Goal: Download file/media

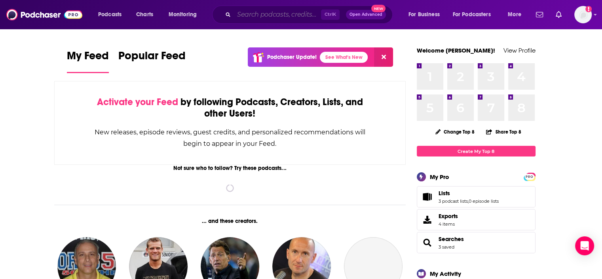
click at [249, 14] on input "Search podcasts, credits, & more..." at bounding box center [277, 14] width 87 height 13
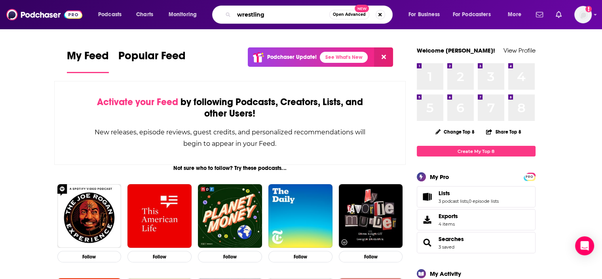
type input "wrestling"
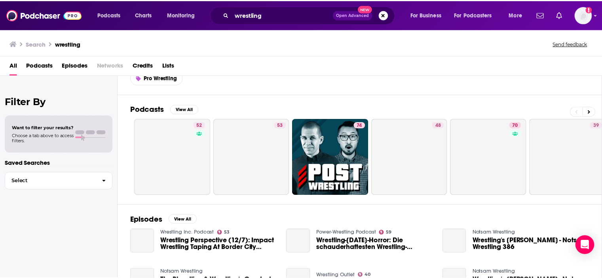
scroll to position [40, 0]
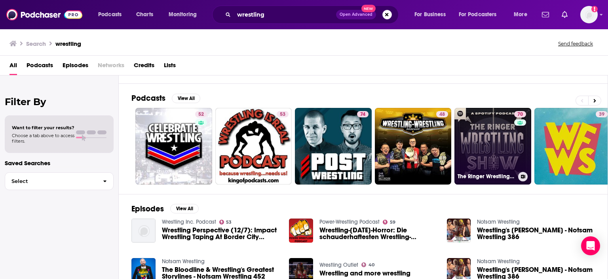
click at [500, 153] on link "70 The Ringer Wrestling Show" at bounding box center [492, 146] width 77 height 77
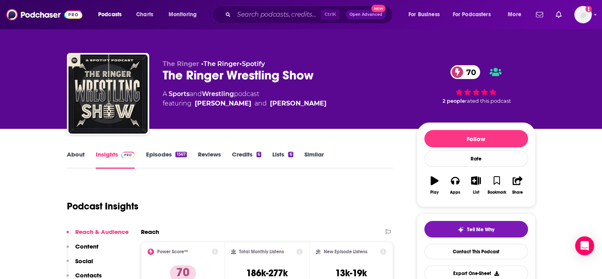
click at [156, 156] on link "Episodes 1567" at bounding box center [166, 160] width 41 height 18
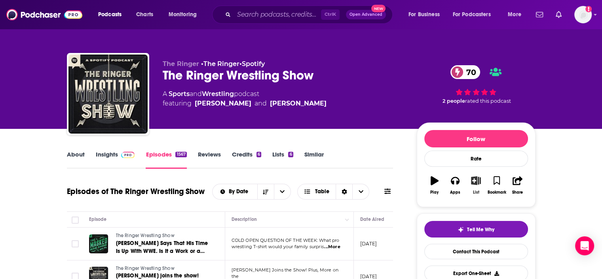
click at [475, 183] on icon "button" at bounding box center [476, 180] width 10 height 9
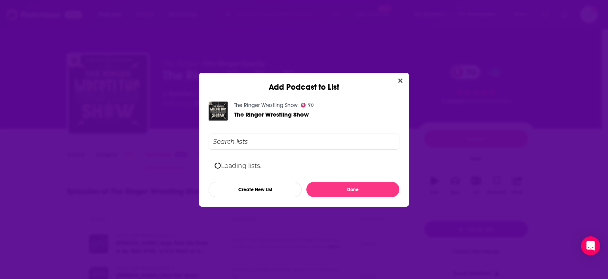
click at [264, 137] on input "Add Podcast To List" at bounding box center [303, 142] width 191 height 16
click at [252, 197] on div "The Ringer Wrestling Show 70 The Ringer Wrestling Show Loading lists... Create …" at bounding box center [304, 149] width 210 height 115
click at [248, 193] on button "Create New List" at bounding box center [254, 189] width 93 height 15
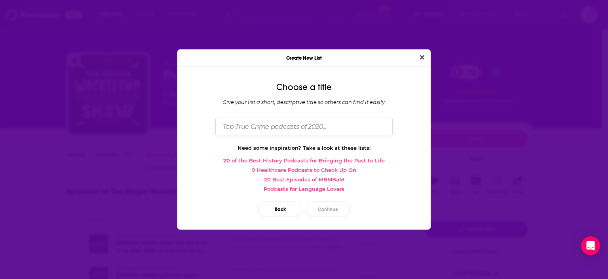
click at [326, 130] on input "Dialog" at bounding box center [303, 126] width 177 height 17
type input "Wrestling"
click at [326, 208] on button "Continue" at bounding box center [327, 209] width 44 height 15
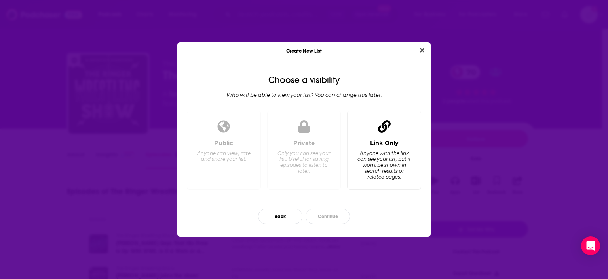
click at [375, 176] on div "Anyone with the link can see your list, but it won't be shown in search results…" at bounding box center [384, 165] width 54 height 30
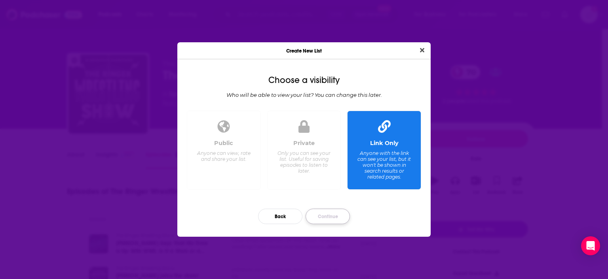
click at [318, 219] on button "Continue" at bounding box center [327, 216] width 44 height 15
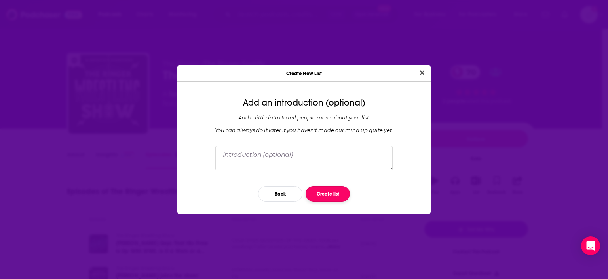
click at [323, 195] on button "Create list" at bounding box center [327, 193] width 44 height 15
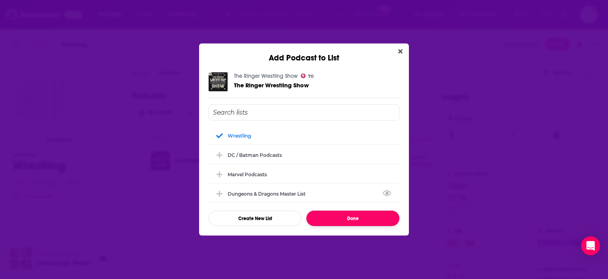
click at [346, 221] on button "Done" at bounding box center [352, 218] width 93 height 15
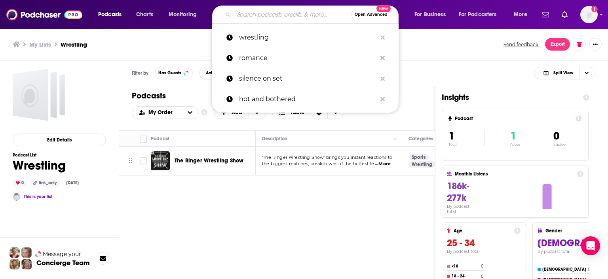
click at [256, 16] on input "Search podcasts, credits, & more..." at bounding box center [292, 14] width 117 height 13
click at [32, 15] on img at bounding box center [44, 14] width 76 height 15
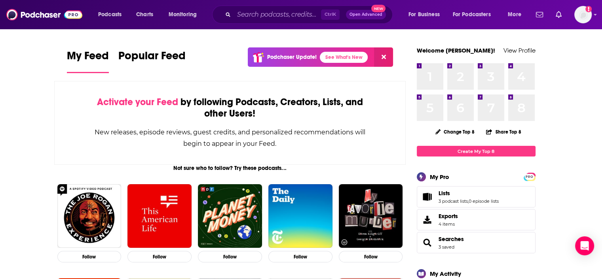
click at [242, 6] on div "Ctrl K Open Advanced New" at bounding box center [302, 15] width 180 height 18
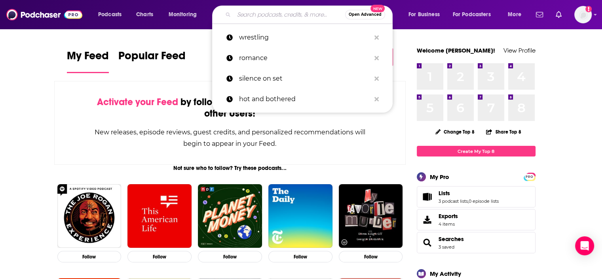
click at [240, 12] on input "Search podcasts, credits, & more..." at bounding box center [289, 14] width 111 height 13
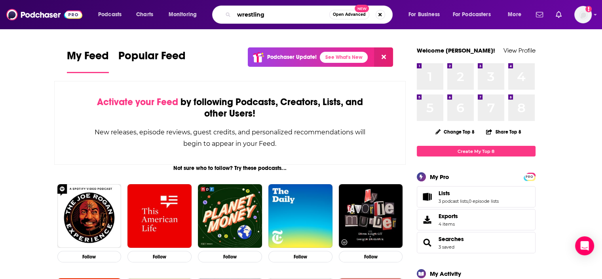
type input "wrestling"
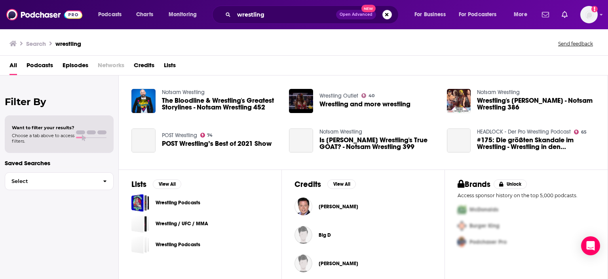
scroll to position [215, 0]
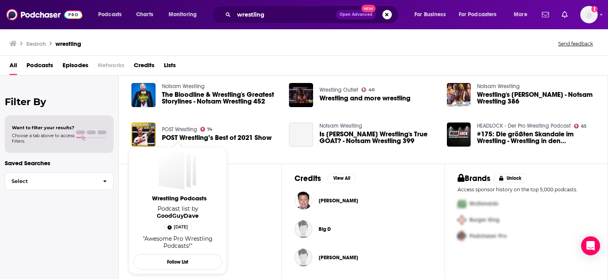
click at [169, 195] on span "Wrestling Podcasts" at bounding box center [179, 199] width 89 height 8
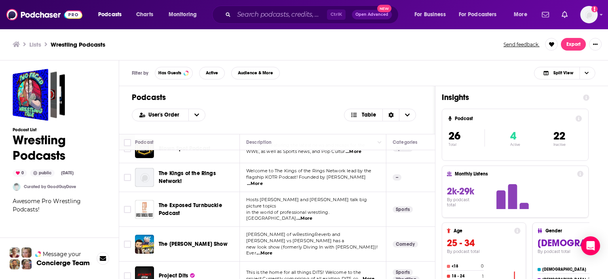
scroll to position [640, 0]
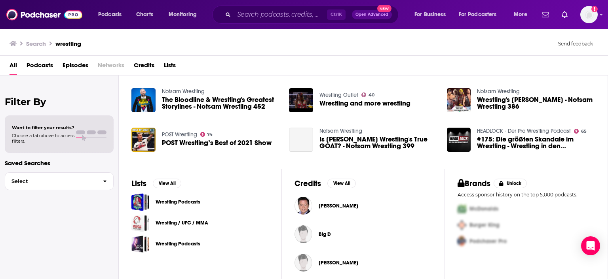
scroll to position [215, 0]
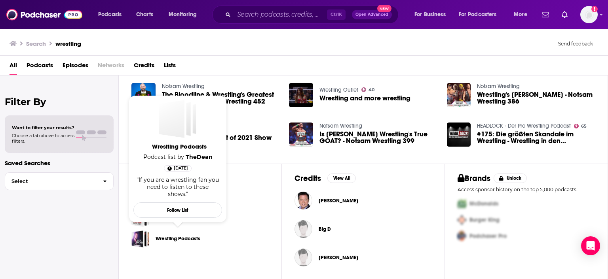
click at [178, 238] on link "Wrestling Podcasts" at bounding box center [177, 239] width 45 height 9
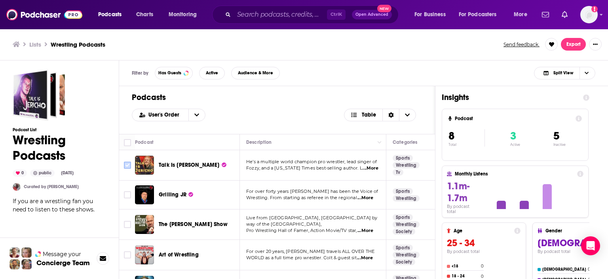
click at [127, 164] on input "Toggle select row" at bounding box center [127, 165] width 7 height 7
checkbox input "true"
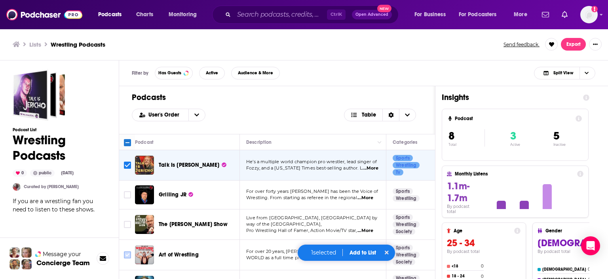
click at [125, 254] on input "Toggle select row" at bounding box center [127, 255] width 7 height 7
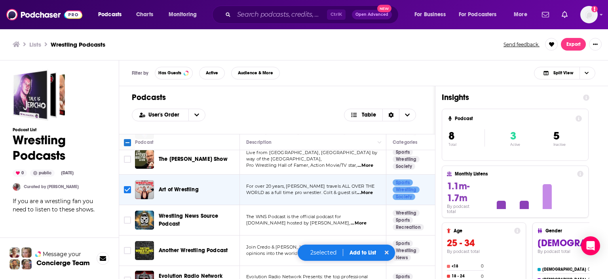
scroll to position [79, 0]
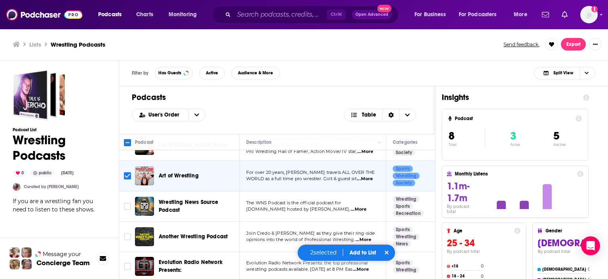
click at [122, 174] on td at bounding box center [127, 176] width 16 height 30
click at [124, 175] on span "Toggle select row" at bounding box center [127, 175] width 7 height 7
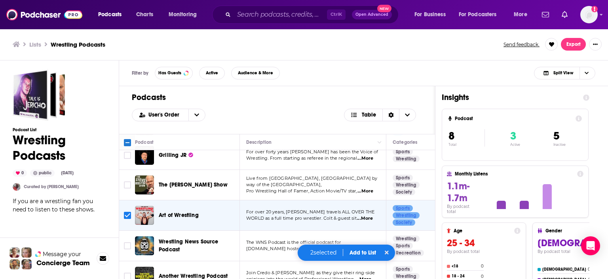
scroll to position [0, 0]
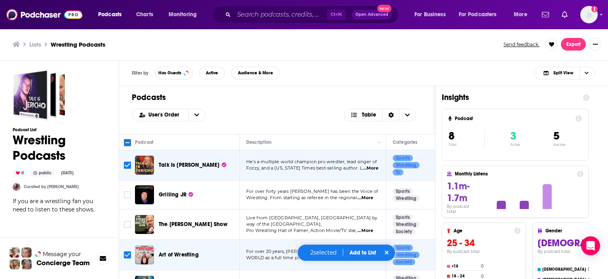
click at [127, 255] on input "Toggle select row" at bounding box center [127, 255] width 7 height 7
checkbox input "false"
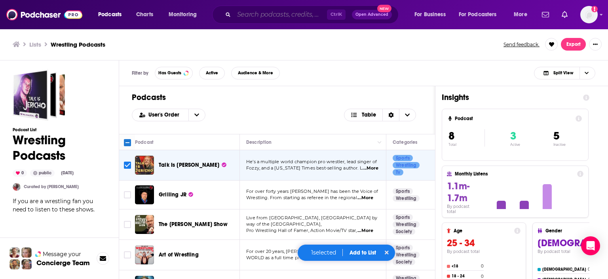
click at [261, 15] on input "Search podcasts, credits, & more..." at bounding box center [280, 14] width 93 height 13
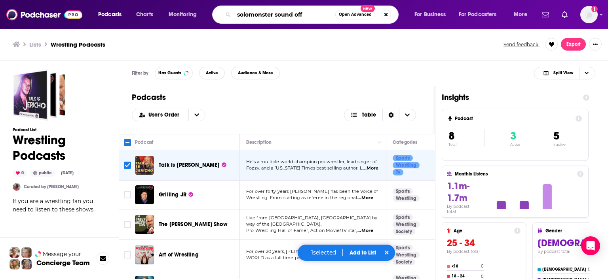
type input "solomonster sound off"
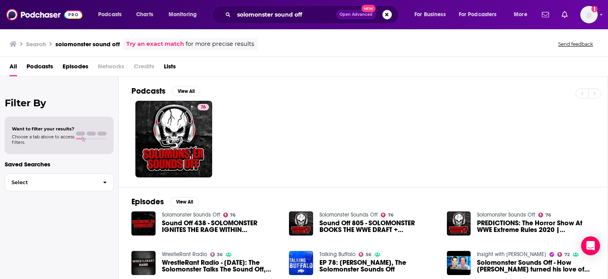
click at [152, 91] on h2 "Podcasts" at bounding box center [148, 91] width 34 height 10
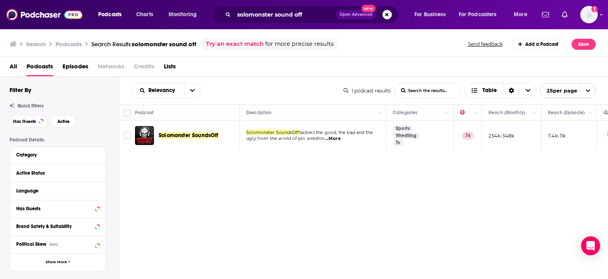
click at [199, 134] on span "Sound" at bounding box center [200, 135] width 16 height 7
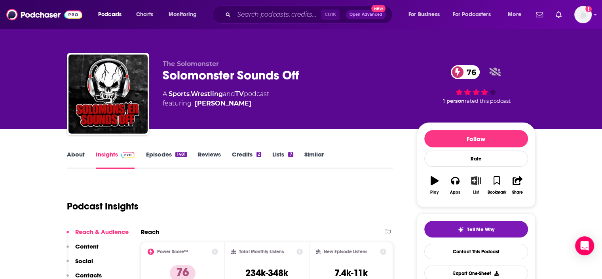
click at [473, 186] on button "List" at bounding box center [475, 185] width 21 height 28
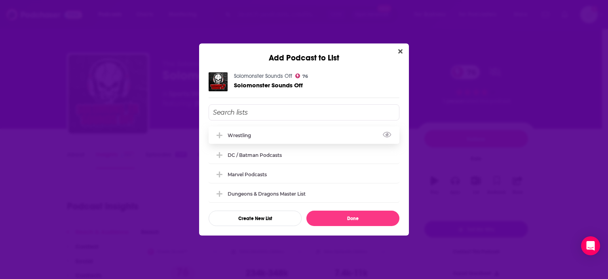
click at [249, 135] on div "Wrestling" at bounding box center [241, 136] width 28 height 6
click at [338, 223] on button "Done" at bounding box center [352, 218] width 93 height 15
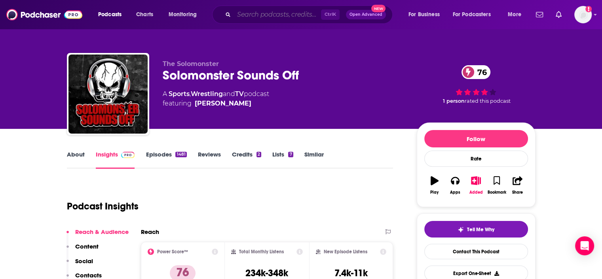
click at [292, 12] on input "Search podcasts, credits, & more..." at bounding box center [277, 14] width 87 height 13
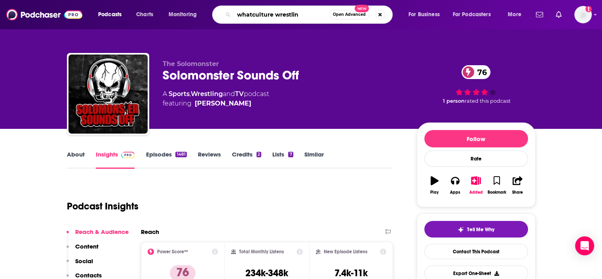
type input "whatculture wrestling"
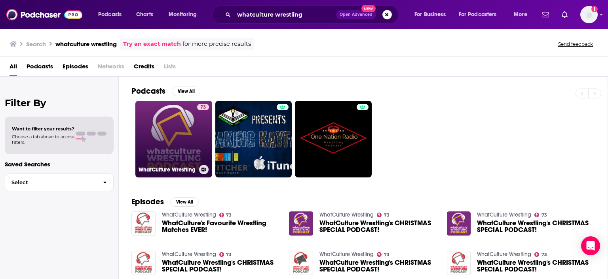
click at [166, 118] on link "73 WhatCulture Wrestling" at bounding box center [173, 139] width 77 height 77
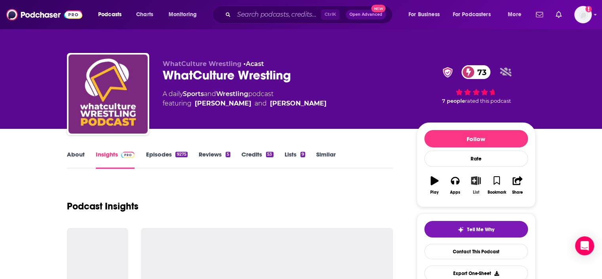
click at [479, 186] on button "List" at bounding box center [475, 185] width 21 height 28
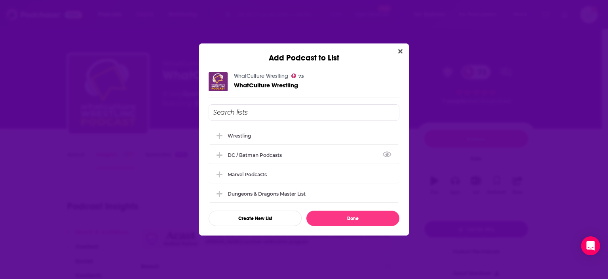
click at [234, 129] on div "Wrestling" at bounding box center [303, 135] width 191 height 17
click at [354, 218] on button "Done" at bounding box center [352, 218] width 93 height 15
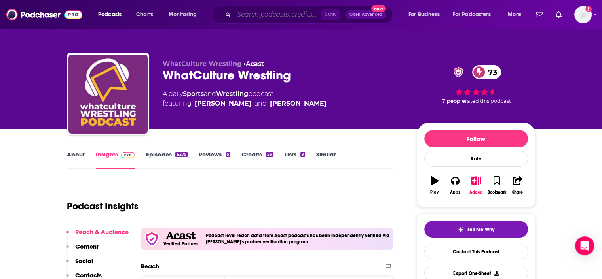
click at [261, 17] on input "Search podcasts, credits, & more..." at bounding box center [277, 14] width 87 height 13
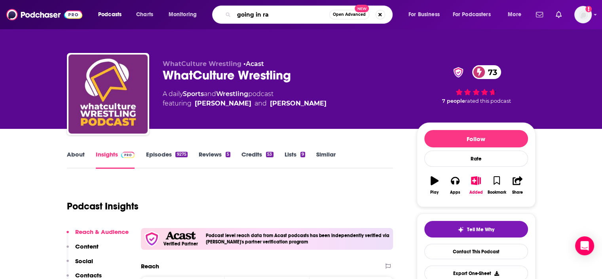
type input "going in raw"
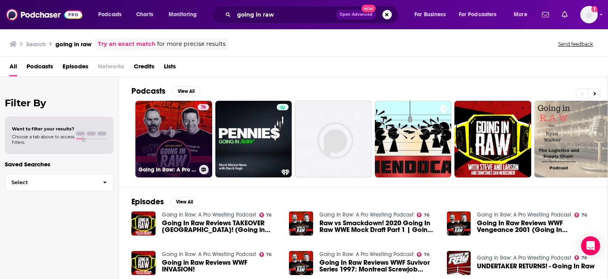
click at [177, 140] on link "76 Going In Raw: A Pro Wrestling Podcast" at bounding box center [173, 139] width 77 height 77
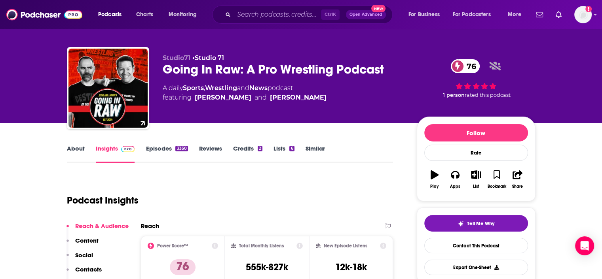
scroll to position [79, 0]
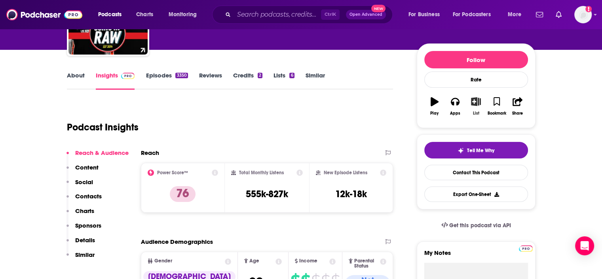
click at [478, 109] on button "List" at bounding box center [475, 106] width 21 height 28
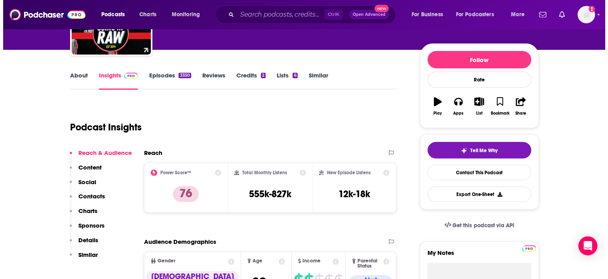
scroll to position [0, 0]
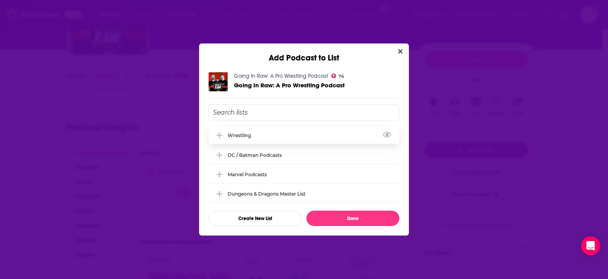
click at [239, 137] on div "Wrestling" at bounding box center [241, 136] width 28 height 6
click at [339, 222] on button "Done" at bounding box center [352, 218] width 93 height 15
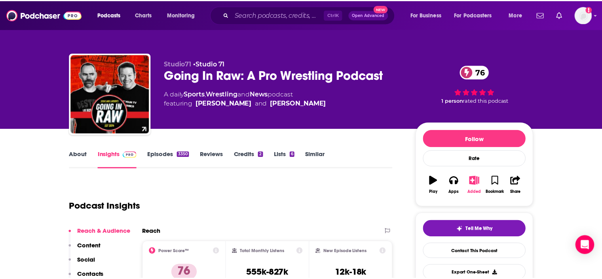
scroll to position [79, 0]
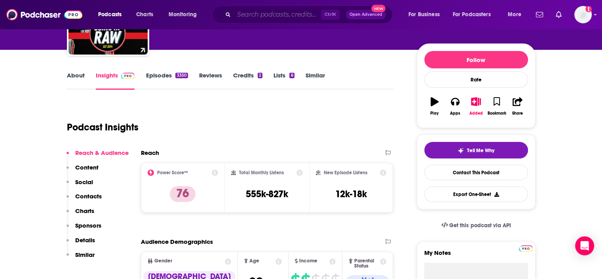
click at [299, 12] on input "Search podcasts, credits, & more..." at bounding box center [277, 14] width 87 height 13
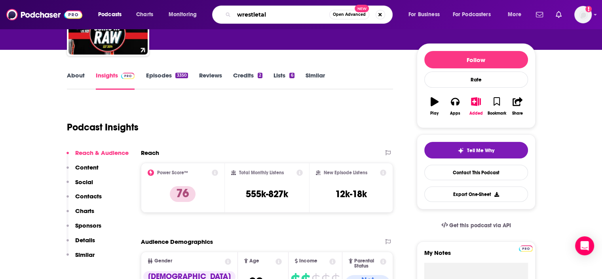
type input "wrestletalk"
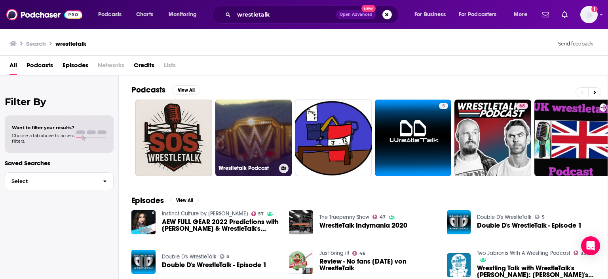
click at [246, 151] on link "Wrestletalk Podcast" at bounding box center [253, 138] width 77 height 77
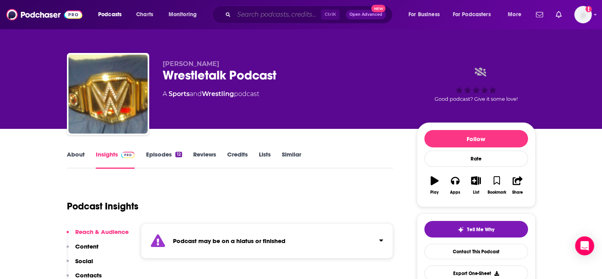
click at [289, 9] on input "Search podcasts, credits, & more..." at bounding box center [277, 14] width 87 height 13
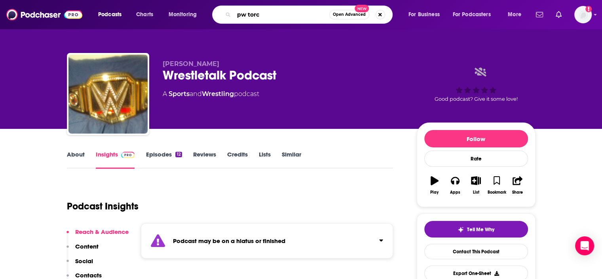
type input "pw torch"
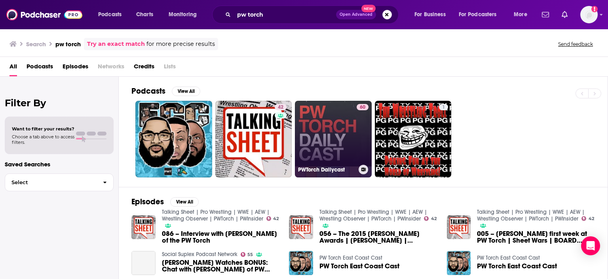
click at [316, 137] on link "60 PWTorch Dailycast" at bounding box center [333, 139] width 77 height 77
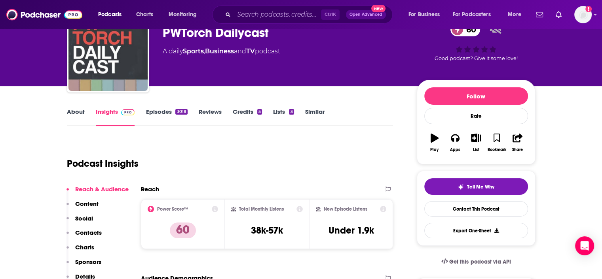
scroll to position [119, 0]
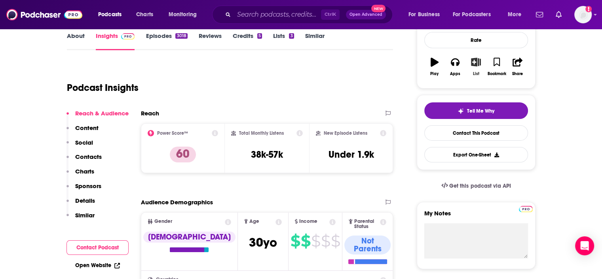
click at [477, 68] on button "List" at bounding box center [475, 67] width 21 height 28
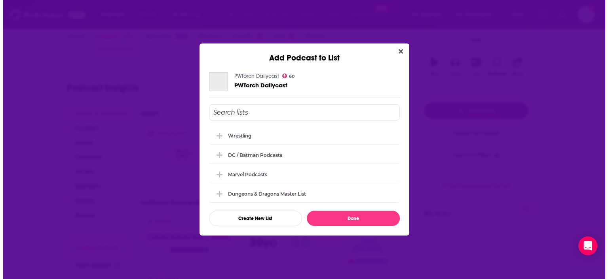
scroll to position [0, 0]
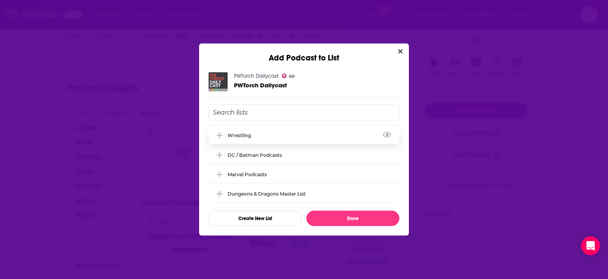
click at [248, 140] on div "Wrestling" at bounding box center [303, 135] width 191 height 17
click at [344, 216] on button "Done" at bounding box center [352, 218] width 93 height 15
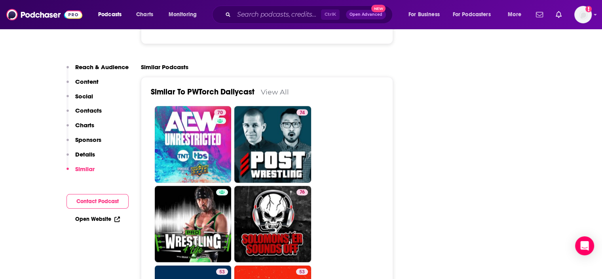
scroll to position [1464, 0]
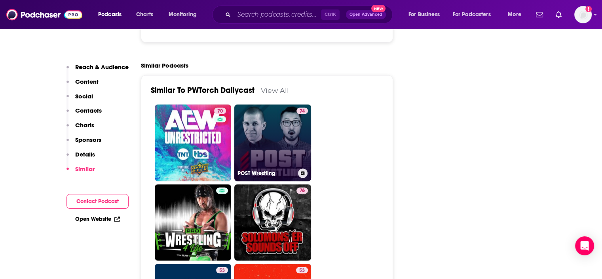
click at [263, 104] on link "74 POST Wrestling" at bounding box center [272, 142] width 77 height 77
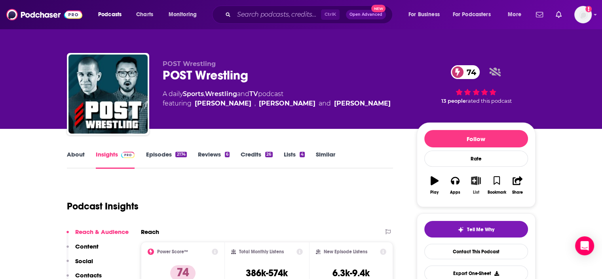
click at [474, 180] on icon "button" at bounding box center [476, 180] width 10 height 9
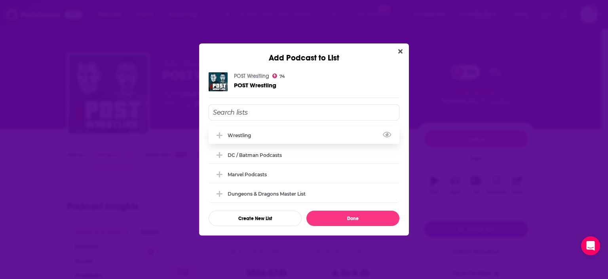
click at [254, 140] on div "Wrestling" at bounding box center [303, 135] width 191 height 17
click at [343, 218] on button "Done" at bounding box center [352, 218] width 93 height 15
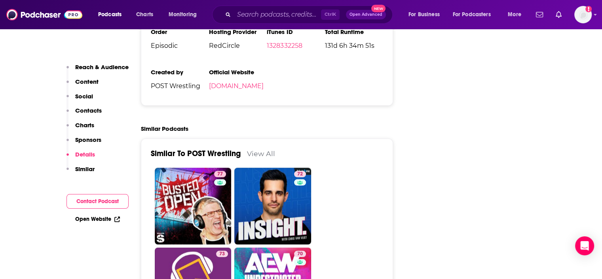
scroll to position [1622, 0]
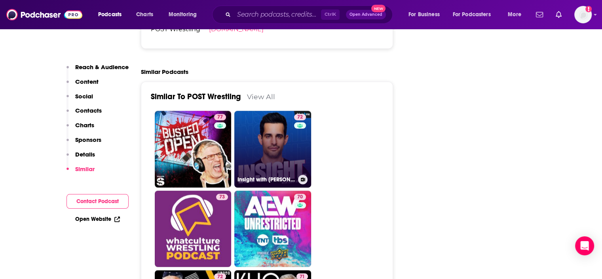
click at [281, 119] on link "72 Insight with [PERSON_NAME]" at bounding box center [272, 149] width 77 height 77
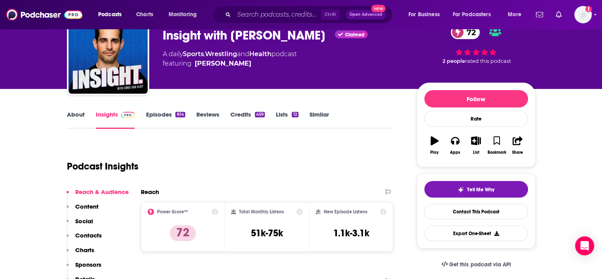
scroll to position [40, 0]
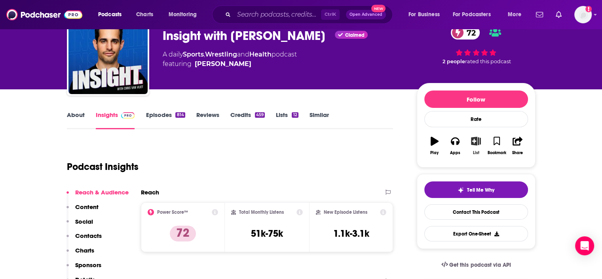
click at [479, 146] on button "List" at bounding box center [475, 146] width 21 height 28
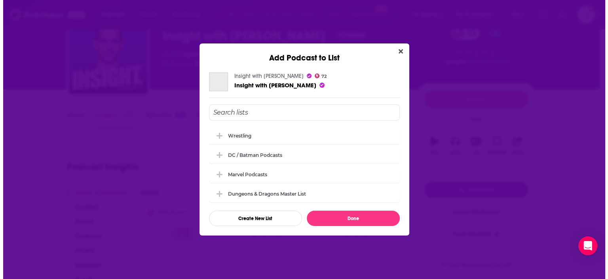
scroll to position [0, 0]
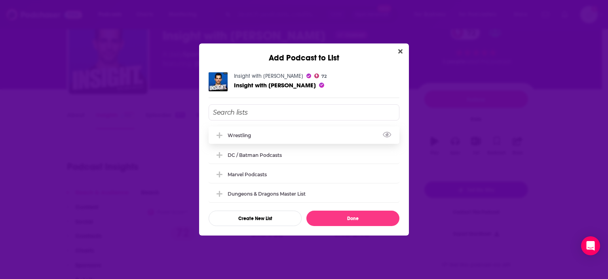
click at [238, 142] on div "Wrestling" at bounding box center [303, 135] width 191 height 17
click at [335, 214] on button "Done" at bounding box center [352, 218] width 93 height 15
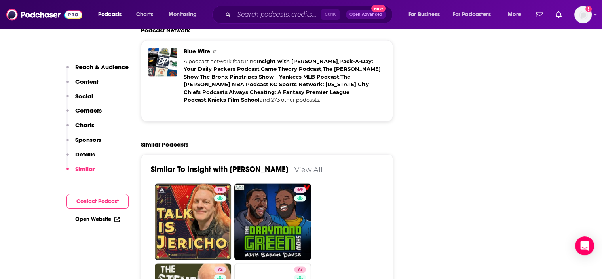
scroll to position [1622, 0]
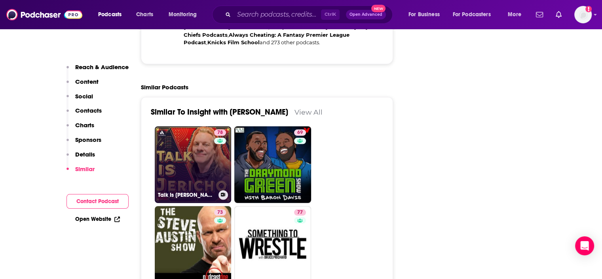
click at [188, 127] on link "78 Talk Is Jericho" at bounding box center [193, 165] width 77 height 77
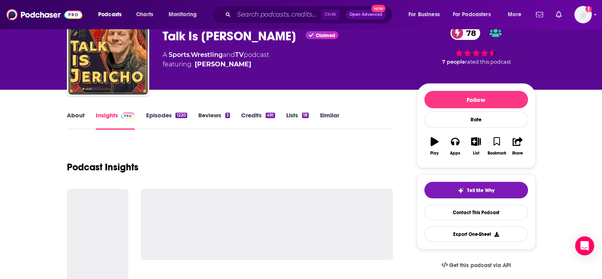
scroll to position [40, 0]
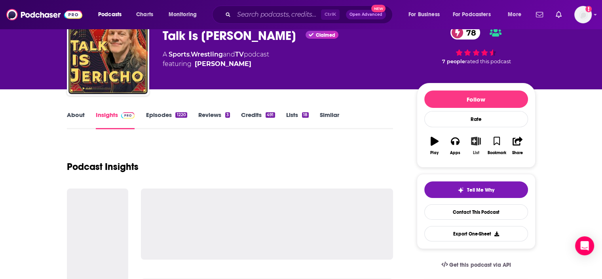
click at [473, 140] on icon "button" at bounding box center [476, 141] width 10 height 9
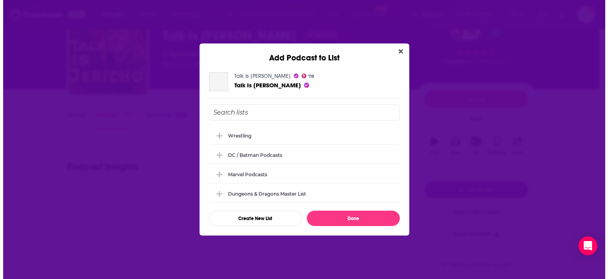
scroll to position [0, 0]
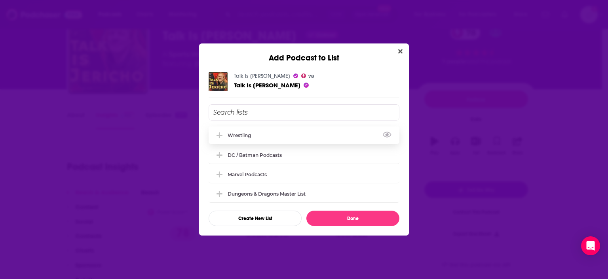
click at [237, 136] on div "Wrestling" at bounding box center [241, 136] width 28 height 6
click at [348, 220] on button "Done" at bounding box center [352, 218] width 93 height 15
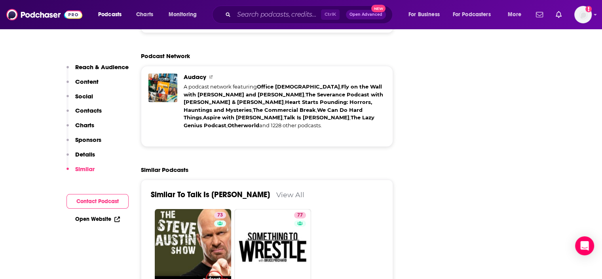
scroll to position [1740, 0]
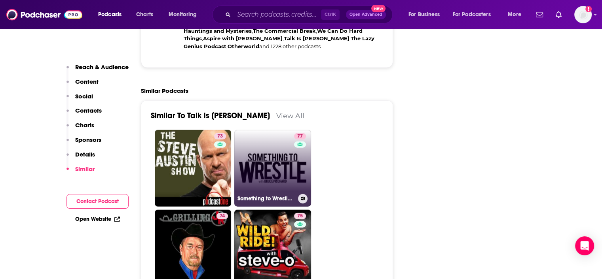
click at [282, 132] on link "77 Something to Wrestle with Bruce Prichard" at bounding box center [272, 168] width 77 height 77
type input "https://www.podchaser.com/podcasts/something-to-wrestle-with-bruc-82418"
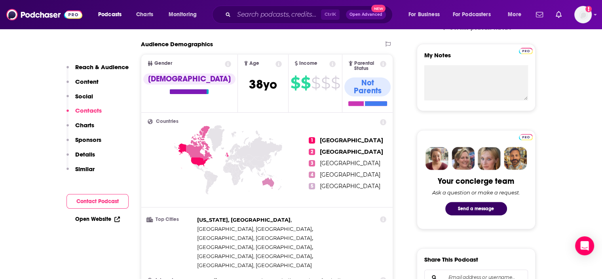
scroll to position [79, 0]
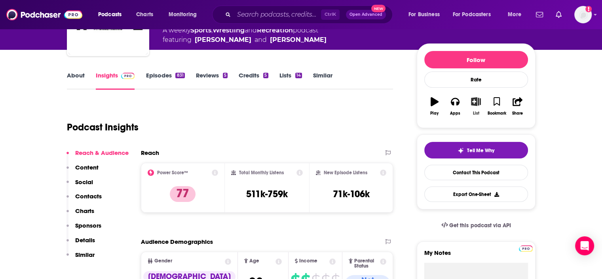
click at [476, 104] on icon "button" at bounding box center [476, 101] width 10 height 9
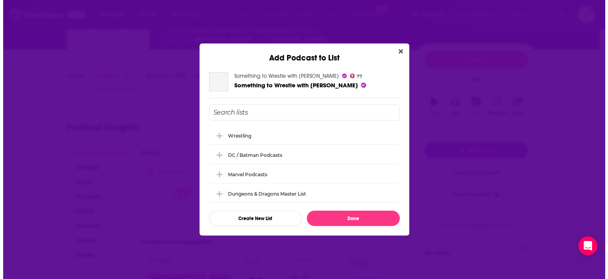
scroll to position [0, 0]
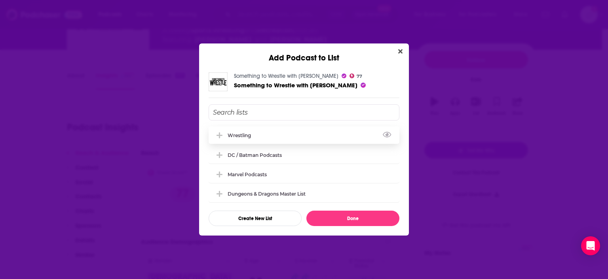
click at [223, 134] on button "Add Podcast To List" at bounding box center [220, 135] width 14 height 8
click at [348, 222] on button "Done" at bounding box center [352, 218] width 93 height 15
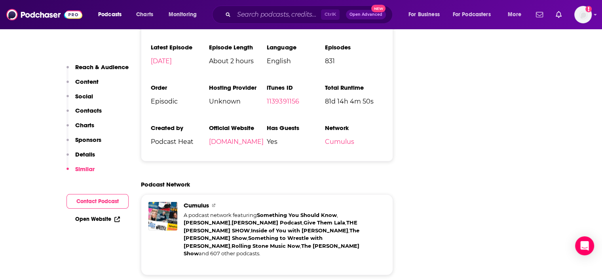
scroll to position [1305, 0]
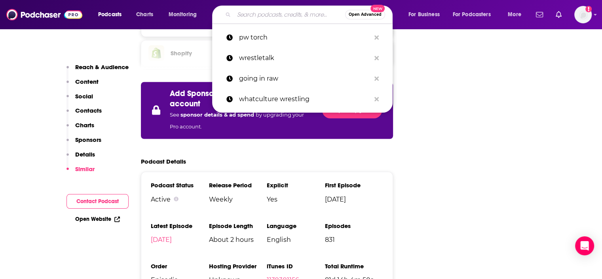
click at [256, 14] on input "Search podcasts, credits, & more..." at bounding box center [289, 14] width 111 height 13
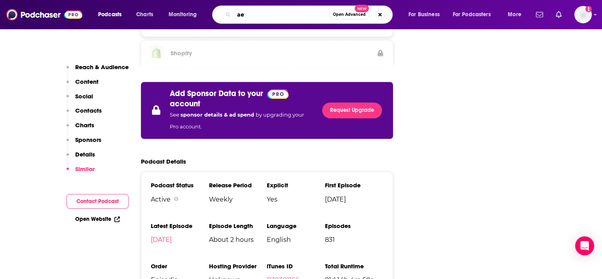
type input "aew"
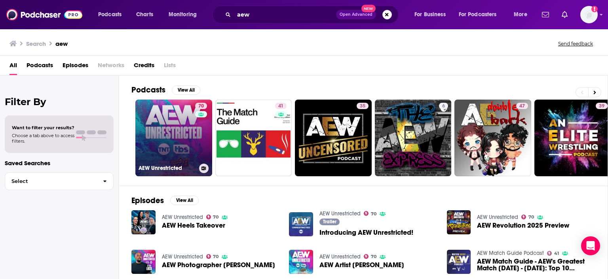
click at [175, 153] on link "70 AEW Unrestricted" at bounding box center [173, 138] width 77 height 77
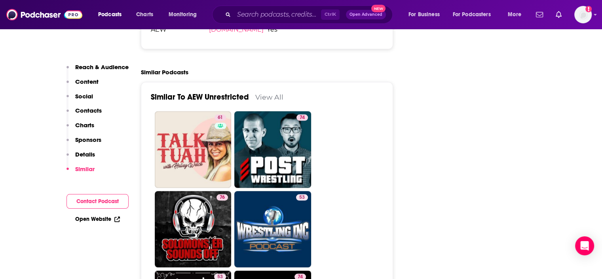
scroll to position [1582, 0]
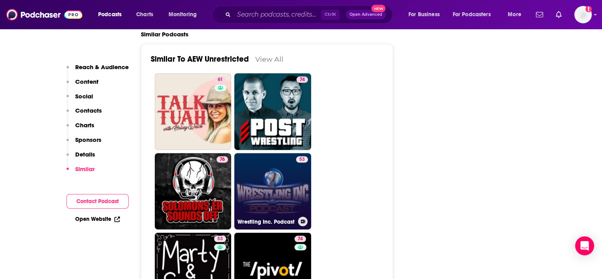
click at [278, 157] on link "53 Wrestling Inc. Podcast" at bounding box center [272, 191] width 77 height 77
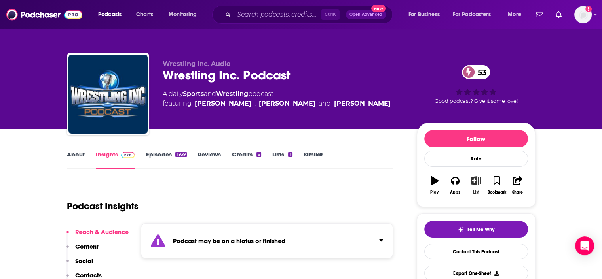
click at [472, 184] on icon "button" at bounding box center [476, 180] width 10 height 9
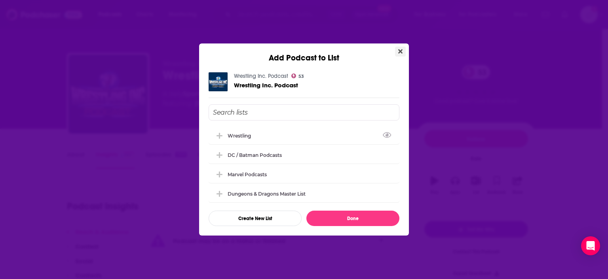
click at [397, 49] on button "Close" at bounding box center [400, 52] width 11 height 10
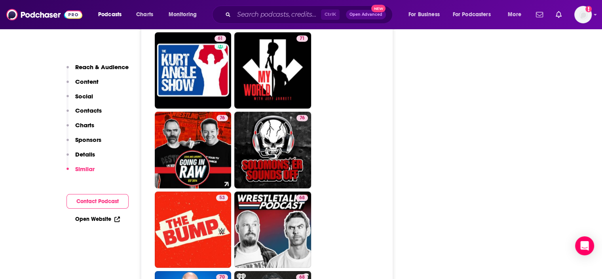
scroll to position [2057, 0]
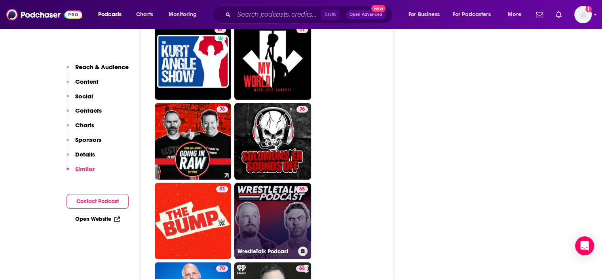
click at [288, 183] on link "68 WrestleTalk Podcast" at bounding box center [272, 221] width 77 height 77
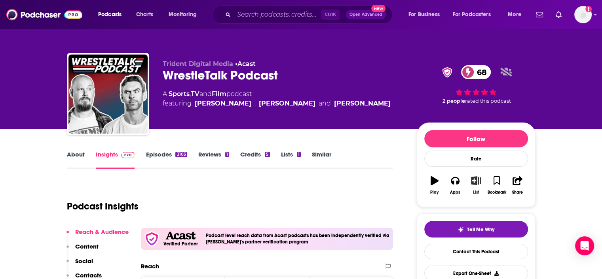
click at [479, 188] on button "List" at bounding box center [475, 185] width 21 height 28
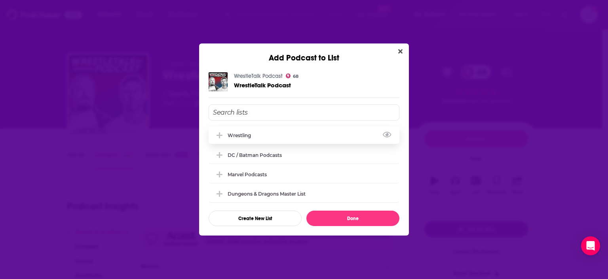
click at [242, 135] on div "Wrestling" at bounding box center [241, 136] width 28 height 6
click at [358, 220] on button "Done" at bounding box center [352, 218] width 93 height 15
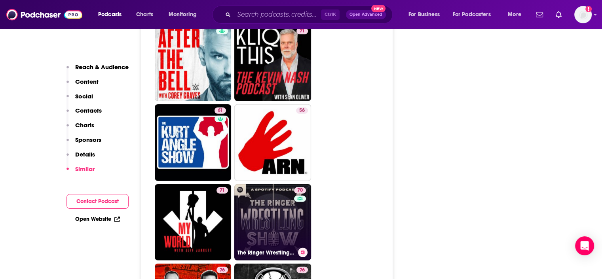
scroll to position [2452, 0]
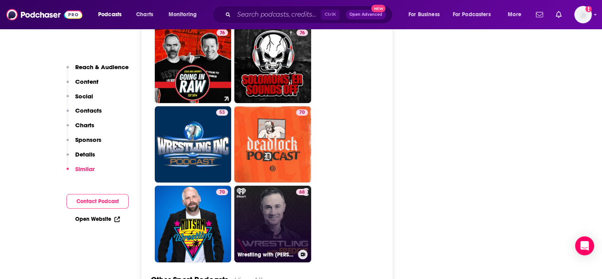
click at [286, 186] on link "68 Wrestling with Freddie" at bounding box center [272, 224] width 77 height 77
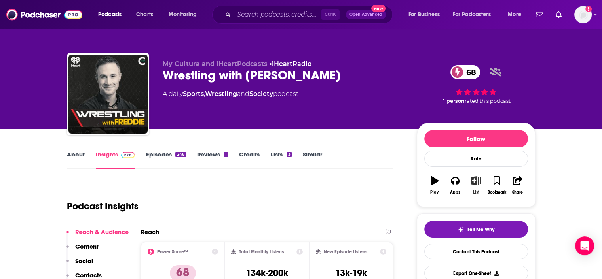
click at [467, 184] on button "List" at bounding box center [475, 185] width 21 height 28
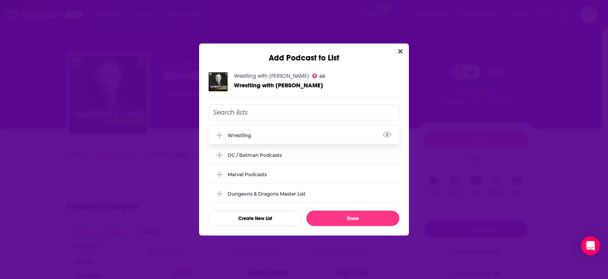
click at [244, 136] on div "Wrestling" at bounding box center [241, 136] width 28 height 6
click at [339, 216] on button "Done" at bounding box center [352, 218] width 93 height 15
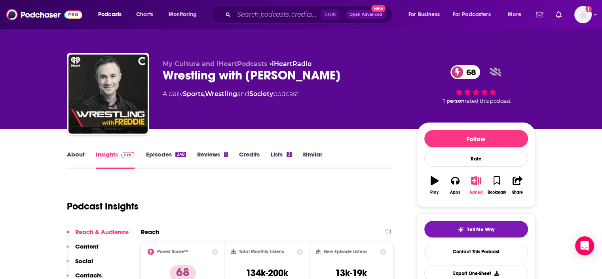
type input "[URL][DOMAIN_NAME]"
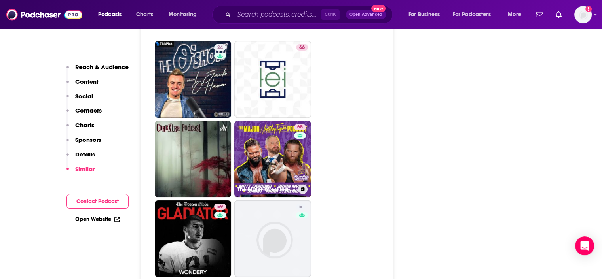
scroll to position [3085, 0]
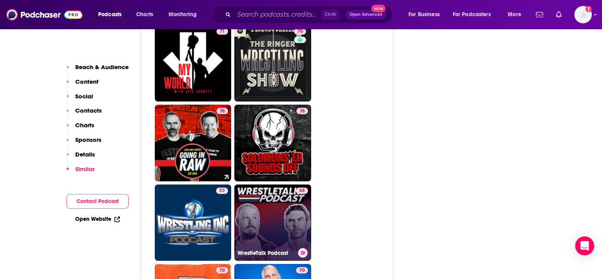
scroll to position [2255, 0]
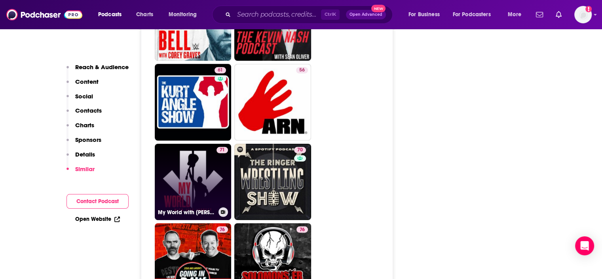
click at [203, 157] on link "71 My World with [PERSON_NAME]" at bounding box center [193, 182] width 77 height 77
type input "[URL][DOMAIN_NAME][PERSON_NAME]"
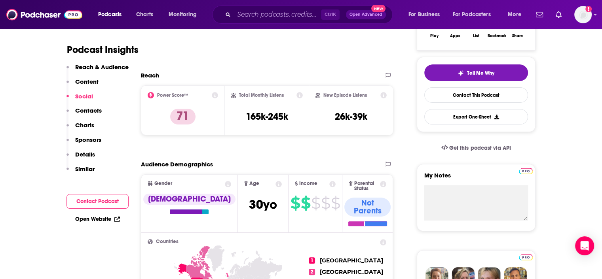
scroll to position [79, 0]
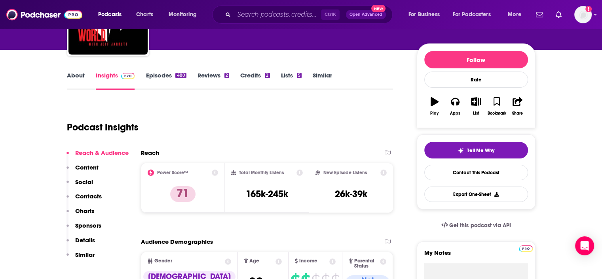
click at [178, 77] on div "480" at bounding box center [180, 76] width 11 height 6
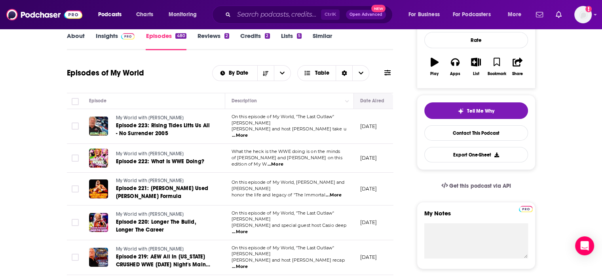
scroll to position [79, 0]
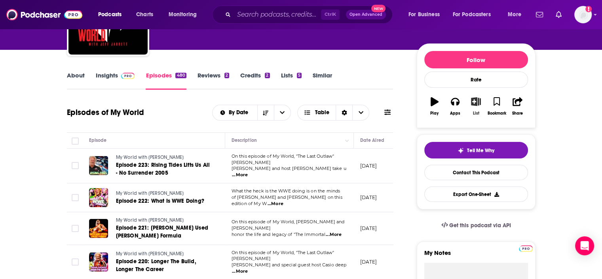
click at [476, 108] on button "List" at bounding box center [475, 106] width 21 height 28
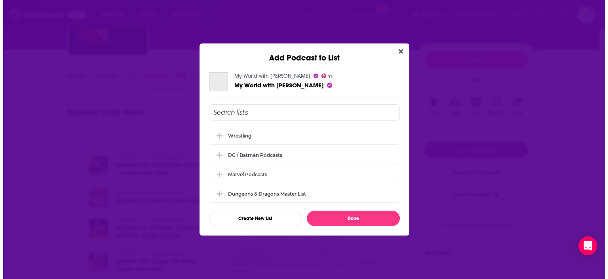
scroll to position [0, 0]
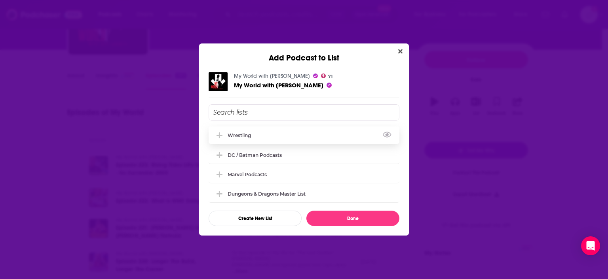
click at [271, 134] on div "Wrestling" at bounding box center [303, 135] width 191 height 17
click at [348, 220] on button "Done" at bounding box center [352, 218] width 93 height 15
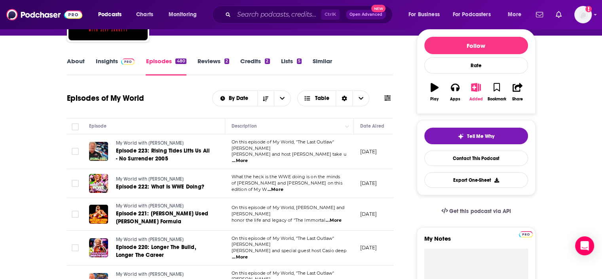
scroll to position [40, 0]
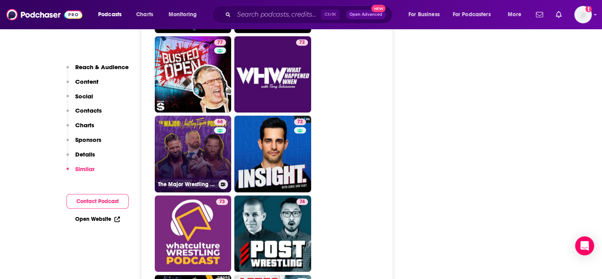
scroll to position [2096, 0]
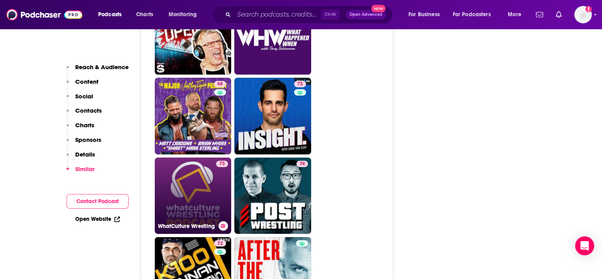
click at [201, 158] on link "73 WhatCulture Wrestling" at bounding box center [193, 196] width 77 height 77
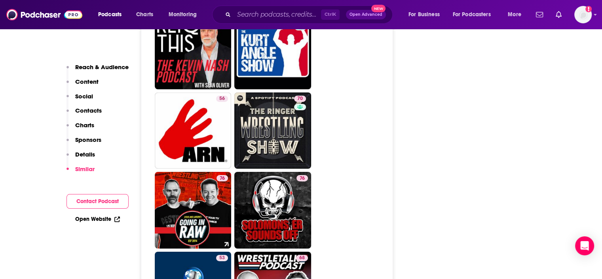
scroll to position [2690, 0]
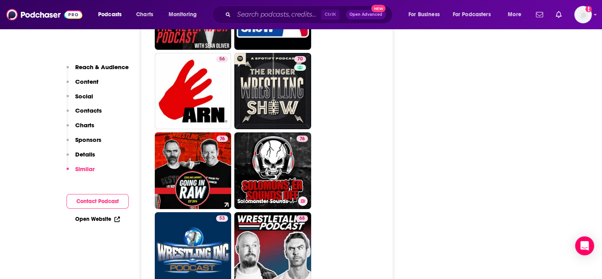
click at [266, 136] on link "76 Solomonster Sounds Off" at bounding box center [272, 171] width 77 height 77
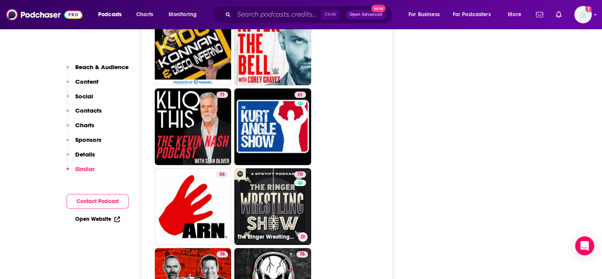
scroll to position [2176, 0]
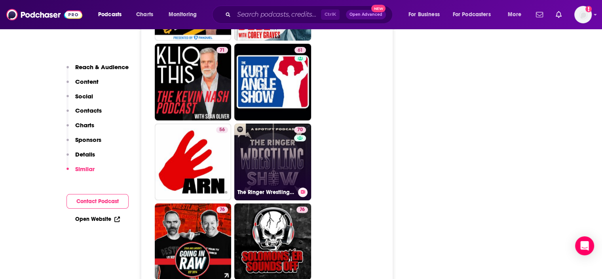
click at [273, 140] on link "70 The Ringer Wrestling Show" at bounding box center [272, 162] width 77 height 77
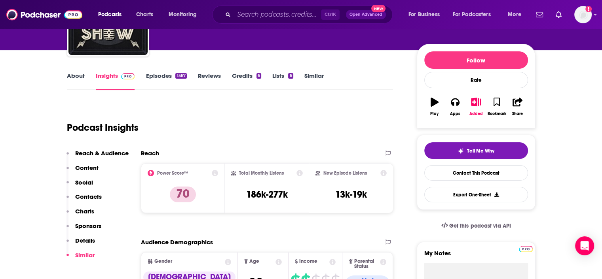
scroll to position [79, 0]
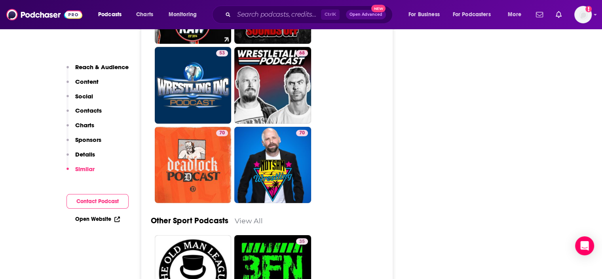
scroll to position [2413, 0]
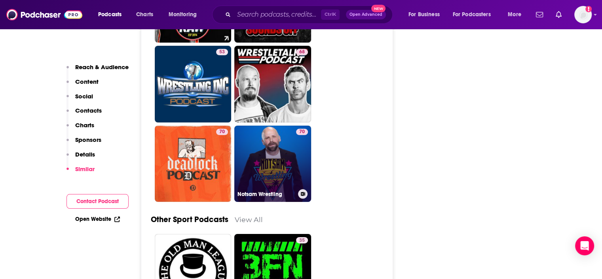
click at [283, 140] on link "70 Notsam Wrestling" at bounding box center [272, 164] width 77 height 77
type input "[URL][DOMAIN_NAME]"
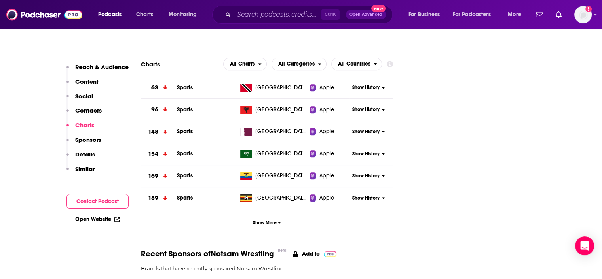
scroll to position [752, 0]
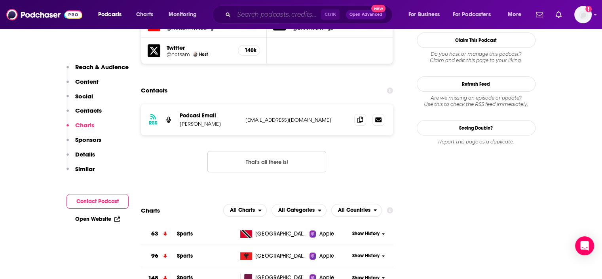
click at [263, 19] on input "Search podcasts, credits, & more..." at bounding box center [277, 14] width 87 height 13
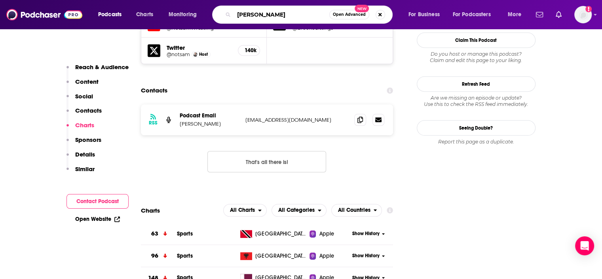
type input "[PERSON_NAME]"
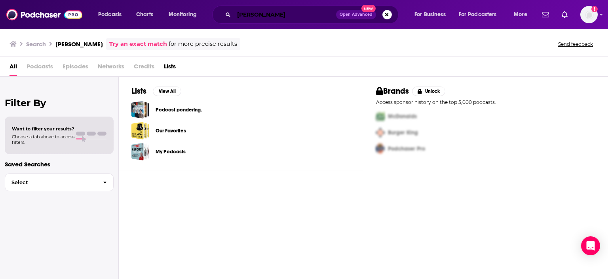
click at [288, 13] on input "[PERSON_NAME]" at bounding box center [285, 14] width 102 height 13
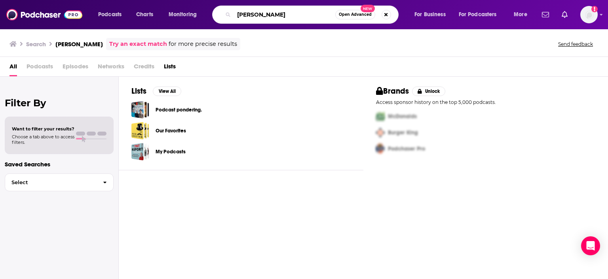
type input "[PERSON_NAME]"
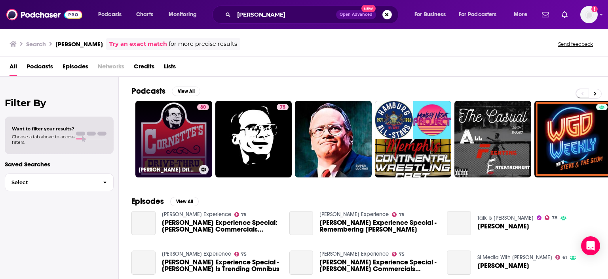
click at [183, 130] on link "80 [PERSON_NAME] Drive-Thru" at bounding box center [173, 139] width 77 height 77
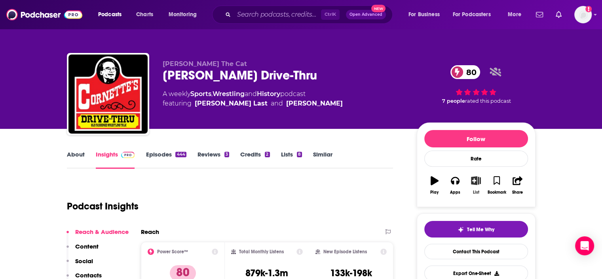
click at [475, 183] on icon "button" at bounding box center [476, 180] width 10 height 9
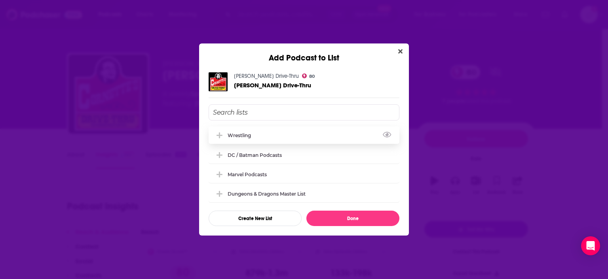
click at [249, 136] on div "Wrestling" at bounding box center [241, 136] width 28 height 6
click at [356, 222] on button "Done" at bounding box center [352, 218] width 93 height 15
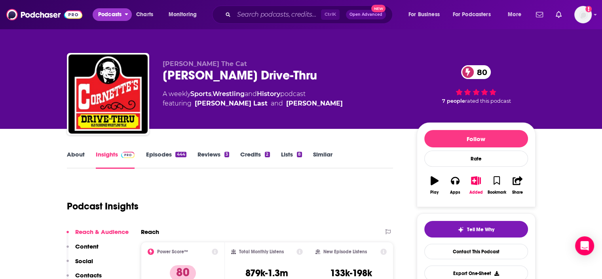
click at [120, 13] on span "Podcasts" at bounding box center [109, 14] width 23 height 11
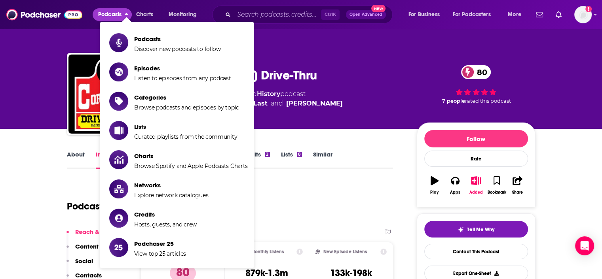
click at [120, 13] on span "Podcasts" at bounding box center [109, 14] width 23 height 11
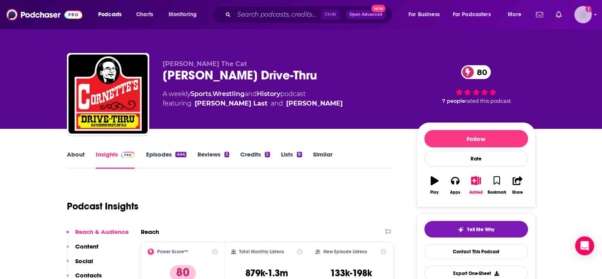
click at [581, 13] on img "Logged in as lealy" at bounding box center [582, 14] width 17 height 17
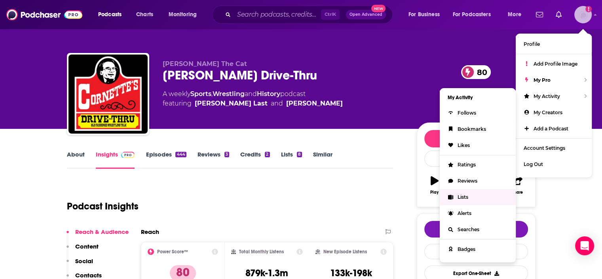
click at [464, 196] on span "Lists" at bounding box center [462, 197] width 11 height 6
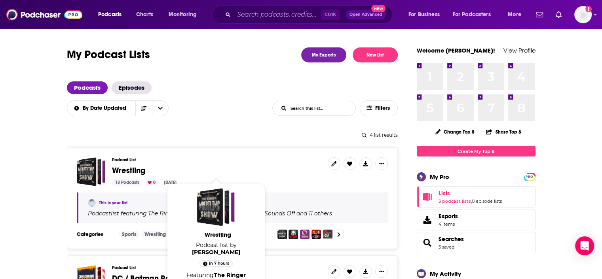
click at [124, 172] on span "Wrestling" at bounding box center [128, 171] width 33 height 10
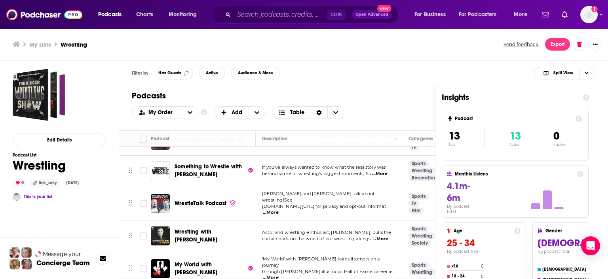
scroll to position [265, 0]
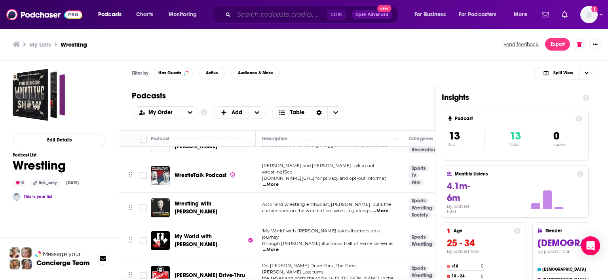
click at [255, 11] on input "Search podcasts, credits, & more..." at bounding box center [280, 14] width 93 height 13
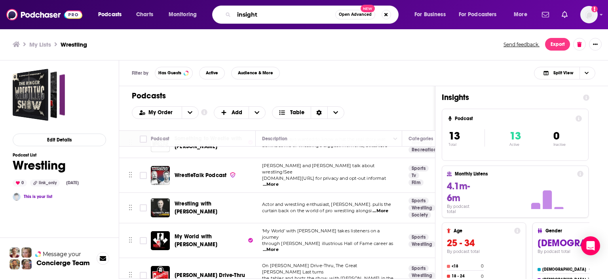
type input "insight"
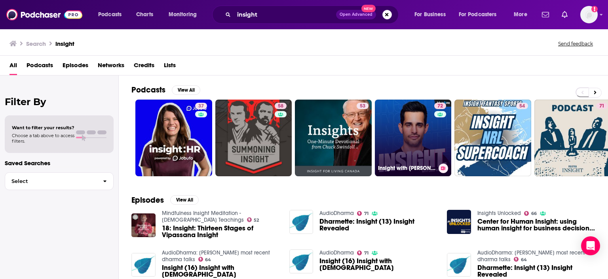
click at [436, 147] on div "72" at bounding box center [441, 133] width 14 height 61
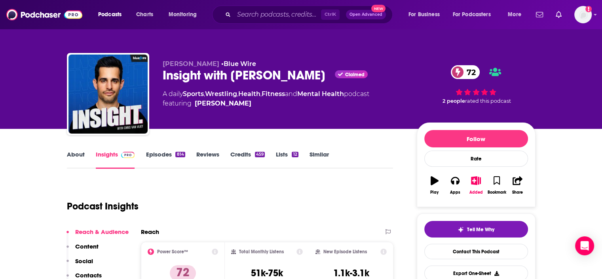
click at [220, 94] on link "Wrestling" at bounding box center [221, 94] width 32 height 8
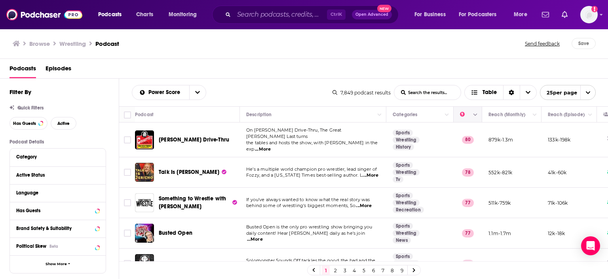
click at [470, 116] on icon "Move" at bounding box center [466, 114] width 9 height 9
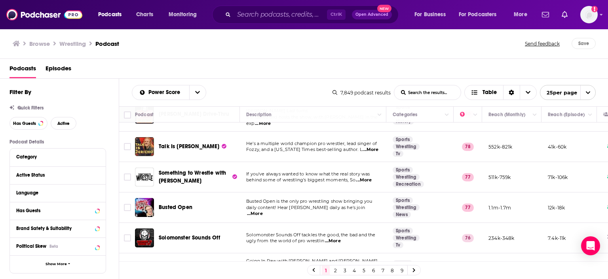
scroll to position [40, 0]
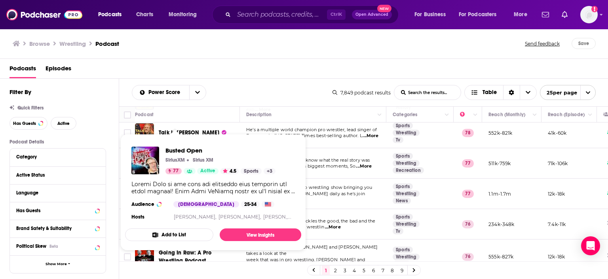
click at [172, 187] on div "Show Podcast Details" at bounding box center [212, 188] width 163 height 14
click at [176, 152] on span "Busted Open" at bounding box center [220, 151] width 110 height 8
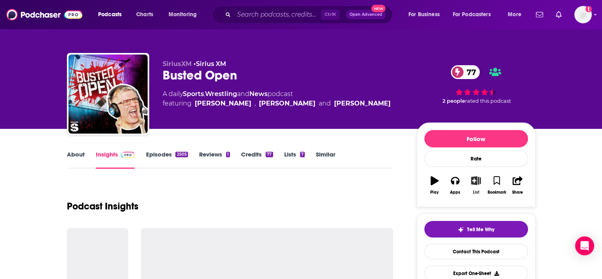
click at [473, 185] on icon "button" at bounding box center [476, 180] width 10 height 9
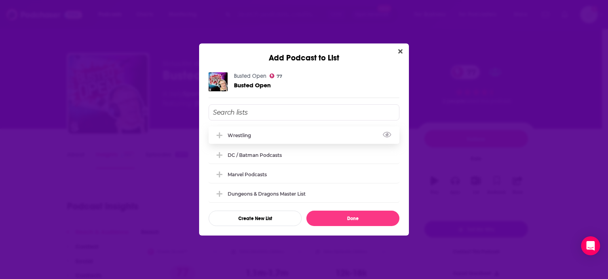
click at [243, 129] on div "Wrestling" at bounding box center [303, 135] width 191 height 17
click at [347, 220] on button "Done" at bounding box center [352, 218] width 93 height 15
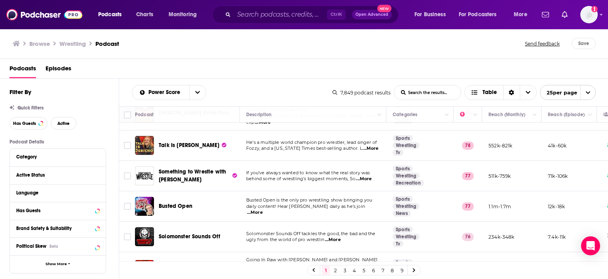
scroll to position [40, 0]
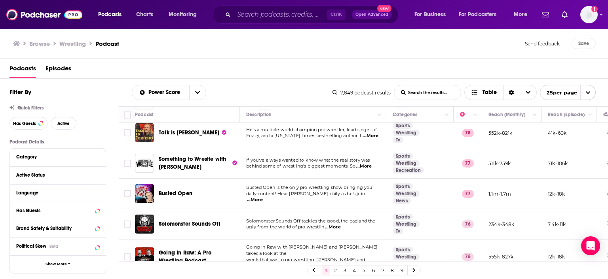
click at [170, 157] on span "Something to Wrestle with [PERSON_NAME]" at bounding box center [192, 163] width 67 height 15
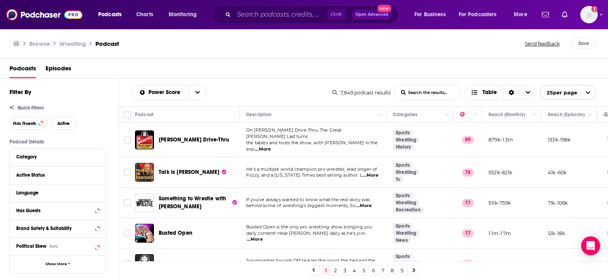
click at [184, 196] on span "Something to Wrestle with [PERSON_NAME]" at bounding box center [192, 202] width 67 height 15
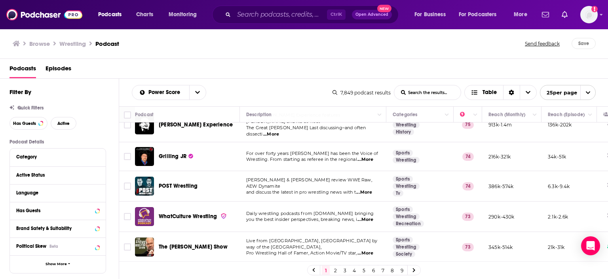
scroll to position [237, 0]
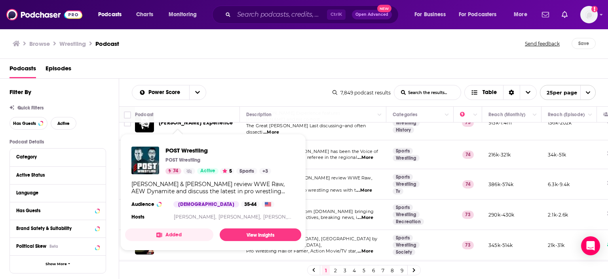
click at [170, 168] on div "74 Active" at bounding box center [191, 171] width 53 height 6
click at [146, 158] on img "POST Wrestling" at bounding box center [145, 161] width 28 height 28
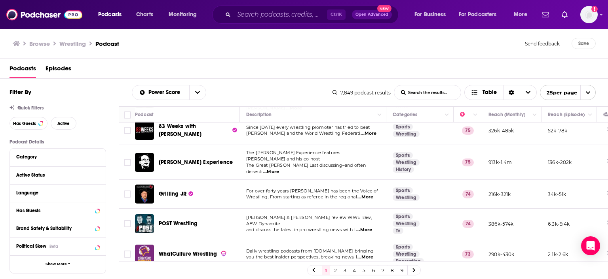
scroll to position [277, 0]
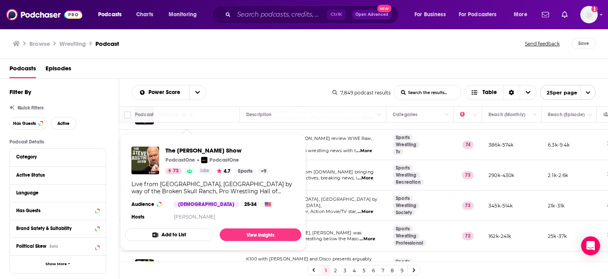
click at [253, 56] on div "Browse Wrestling Podcast Send feedback Save" at bounding box center [304, 43] width 608 height 30
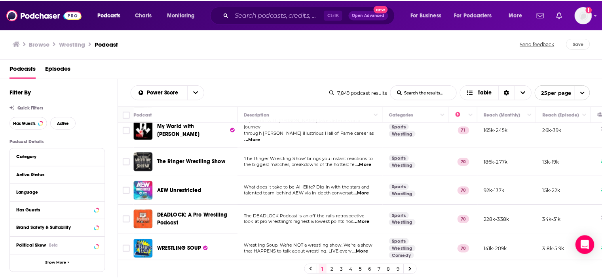
scroll to position [554, 0]
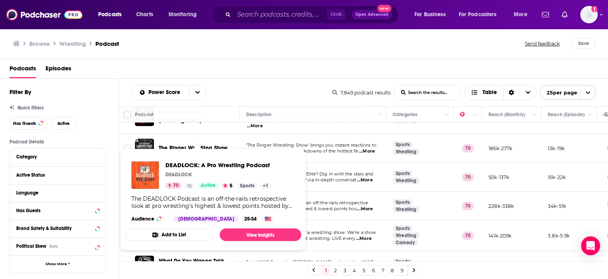
click at [171, 177] on p "DEADLOCK" at bounding box center [178, 175] width 27 height 6
click at [193, 167] on span "DEADLOCK: A Pro Wrestling Podcast" at bounding box center [218, 165] width 106 height 8
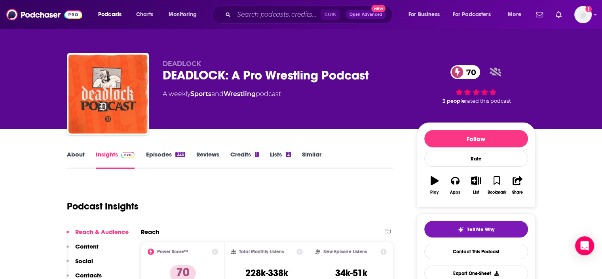
click at [165, 151] on link "Episodes 326" at bounding box center [165, 160] width 39 height 18
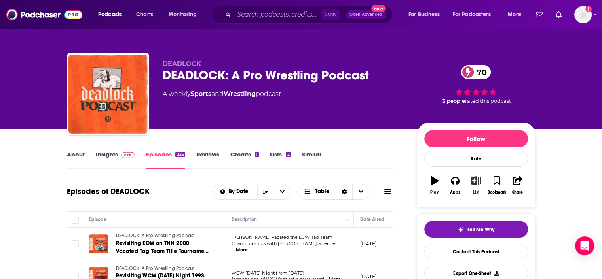
click at [473, 182] on icon "button" at bounding box center [476, 180] width 10 height 9
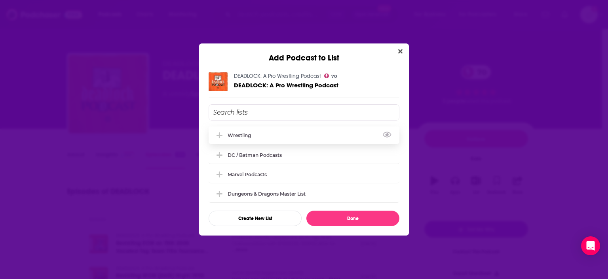
click at [226, 131] on button "Add Podcast To List" at bounding box center [220, 135] width 14 height 8
click at [226, 133] on button "Add Podcast To List" at bounding box center [220, 135] width 14 height 8
click at [244, 138] on div "Wrestling" at bounding box center [241, 136] width 28 height 6
click at [358, 217] on button "Done" at bounding box center [352, 218] width 93 height 15
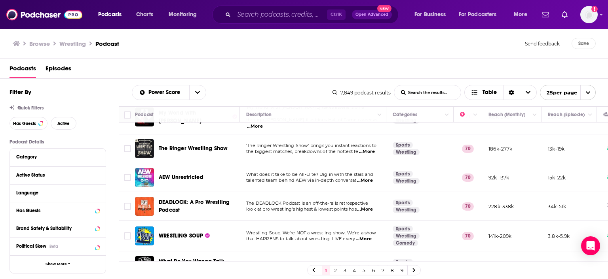
scroll to position [554, 0]
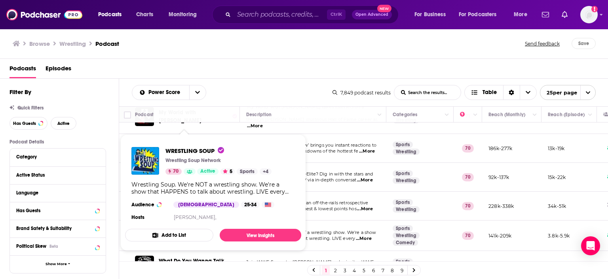
click at [173, 210] on div "Podcasts Charts Monitoring Ctrl K Open Advanced New For Business For Podcasters…" at bounding box center [304, 139] width 608 height 279
click at [172, 234] on button "Add to List" at bounding box center [169, 235] width 88 height 13
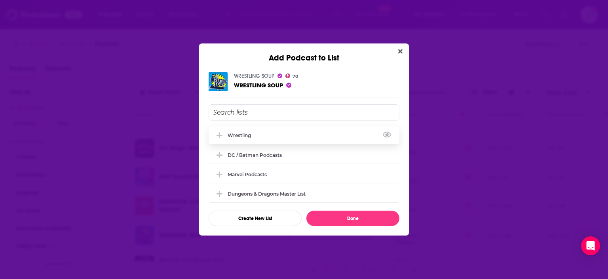
click at [237, 137] on div "Wrestling" at bounding box center [241, 136] width 28 height 6
click at [352, 217] on button "Done" at bounding box center [352, 218] width 93 height 15
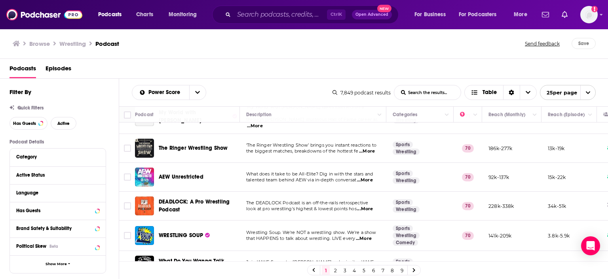
scroll to position [612, 0]
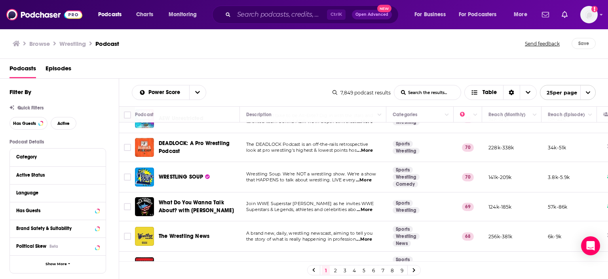
click at [354, 51] on div "Browse Wrestling Podcast Send feedback Save" at bounding box center [304, 43] width 608 height 30
click at [337, 270] on link "2" at bounding box center [335, 270] width 8 height 9
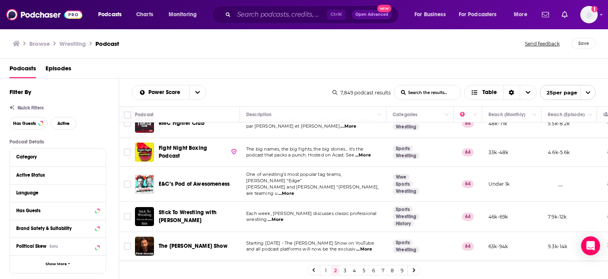
scroll to position [611, 0]
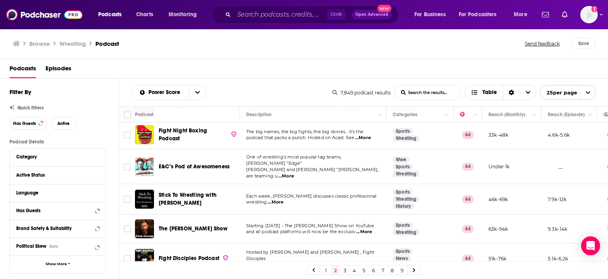
click at [343, 269] on link "3" at bounding box center [345, 270] width 8 height 9
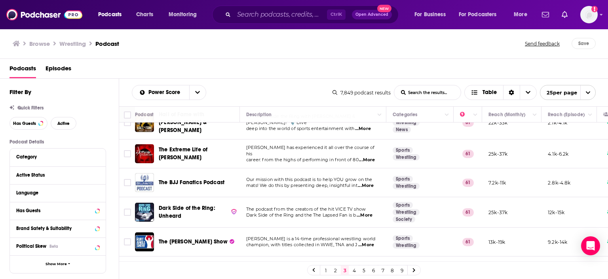
scroll to position [396, 0]
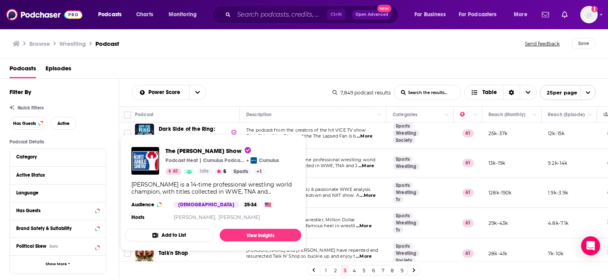
click at [326, 163] on span "champion, with titles collected in WWE, TNA and J" at bounding box center [301, 166] width 111 height 6
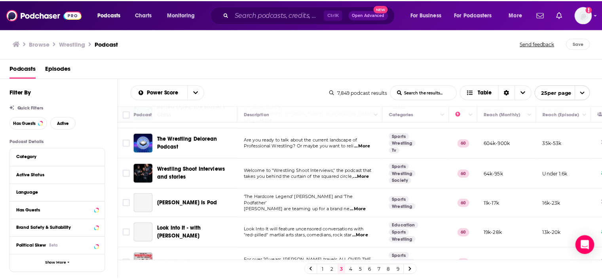
scroll to position [612, 0]
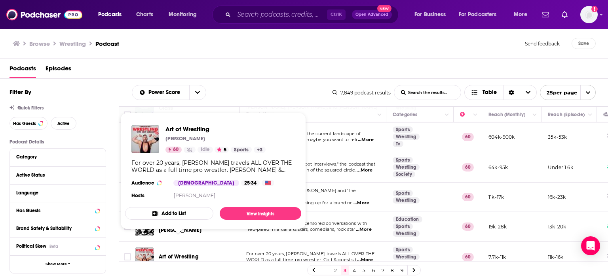
click at [168, 254] on span "Art of Wrestling" at bounding box center [179, 257] width 40 height 7
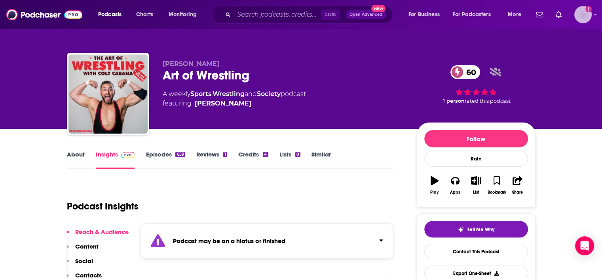
click at [579, 13] on img "Logged in as lealy" at bounding box center [582, 14] width 17 height 17
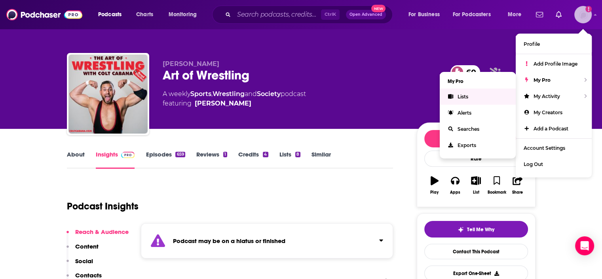
click at [466, 96] on span "Lists" at bounding box center [462, 97] width 11 height 6
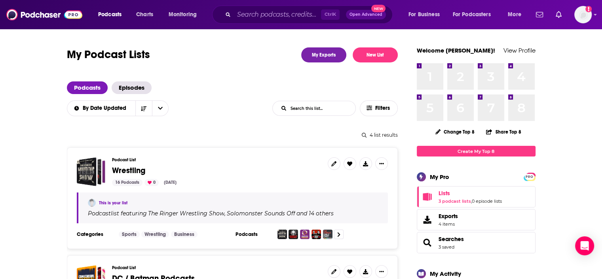
click at [127, 170] on span "Wrestling" at bounding box center [128, 171] width 33 height 10
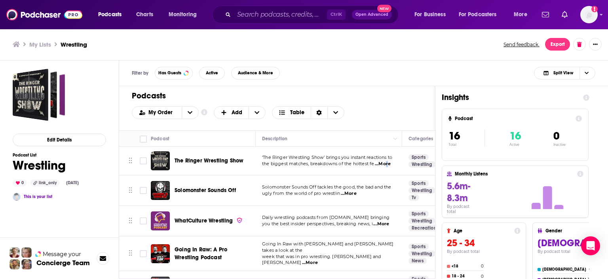
click at [385, 164] on span "...More" at bounding box center [383, 164] width 16 height 6
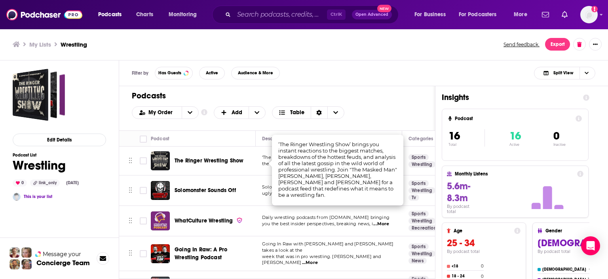
click at [385, 108] on div "My Order Customize Your List Order Select the “My Order” sort and remove all fi…" at bounding box center [277, 112] width 290 height 13
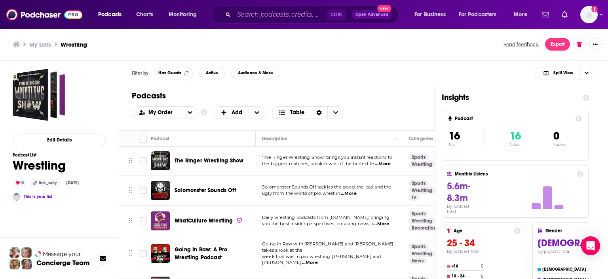
click at [351, 191] on span "...More" at bounding box center [349, 194] width 16 height 6
click at [396, 80] on div "Filter by Has Guests Active Audience & More Split View" at bounding box center [363, 74] width 489 height 26
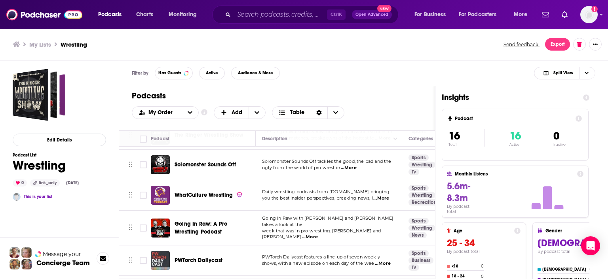
scroll to position [40, 0]
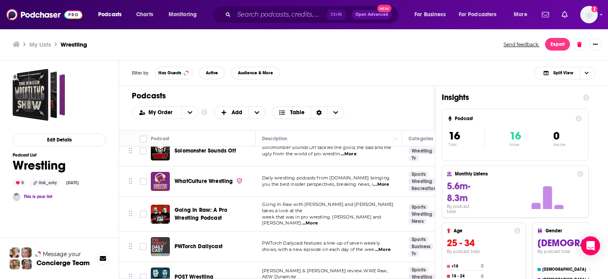
click at [318, 220] on span "...More" at bounding box center [310, 223] width 16 height 6
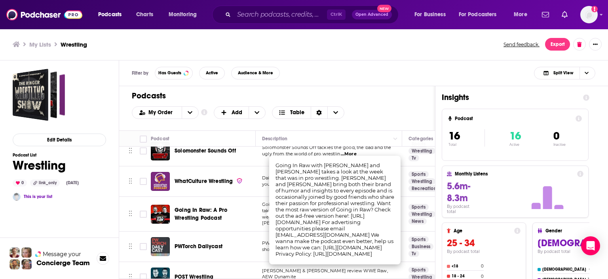
click at [374, 75] on div "Filter by Has Guests Active Audience & More Split View" at bounding box center [363, 74] width 489 height 26
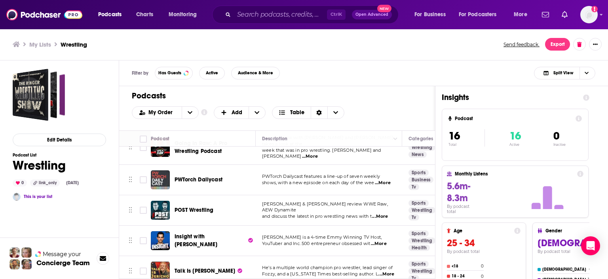
scroll to position [119, 0]
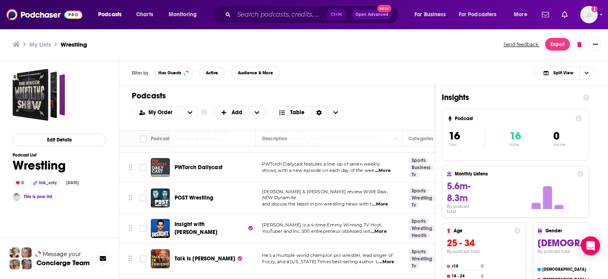
click at [381, 229] on span "...More" at bounding box center [379, 232] width 16 height 6
click at [373, 82] on div "Filter by Has Guests Active Audience & More Split View" at bounding box center [363, 74] width 489 height 26
click at [214, 223] on div "Podcasts Charts Monitoring Ctrl K Open Advanced New For Business For Podcasters…" at bounding box center [304, 139] width 608 height 279
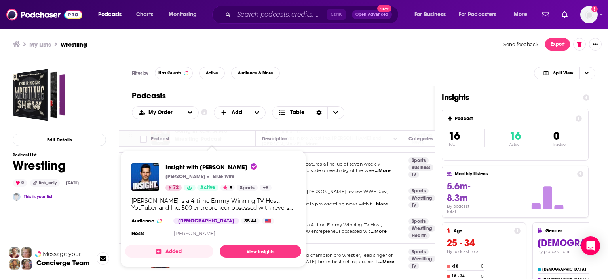
click at [184, 167] on span "Insight with [PERSON_NAME]" at bounding box center [210, 167] width 91 height 8
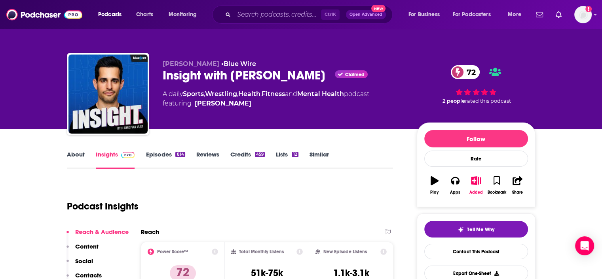
drag, startPoint x: 252, startPoint y: 8, endPoint x: 250, endPoint y: 13, distance: 5.9
click at [252, 8] on div "Ctrl K Open Advanced New" at bounding box center [302, 15] width 180 height 18
click at [250, 14] on input "Search podcasts, credits, & more..." at bounding box center [277, 14] width 87 height 13
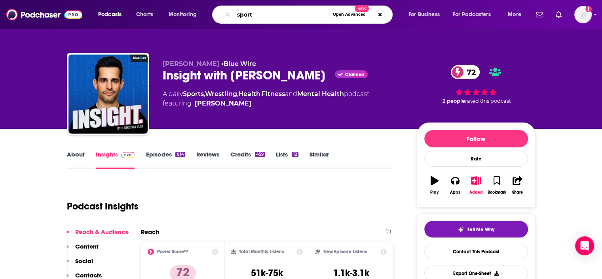
type input "sports"
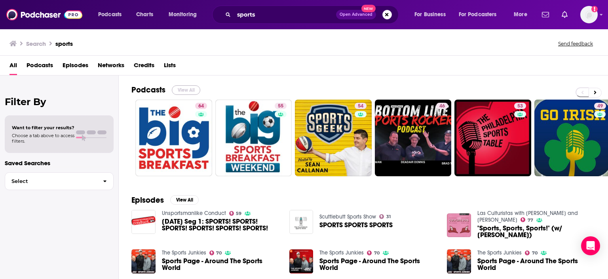
click at [187, 87] on button "View All" at bounding box center [186, 89] width 28 height 9
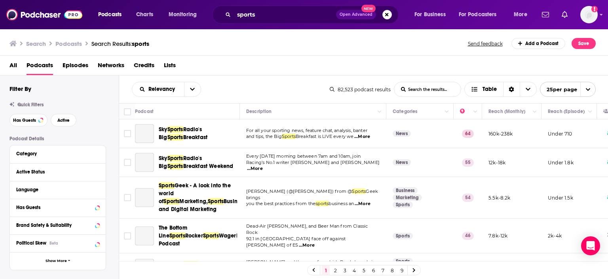
click at [360, 62] on div "All Podcasts Episodes Networks Credits Lists" at bounding box center [305, 67] width 592 height 16
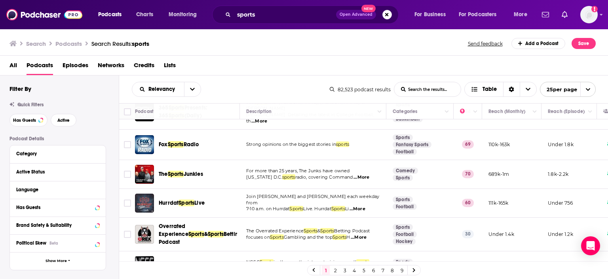
scroll to position [386, 0]
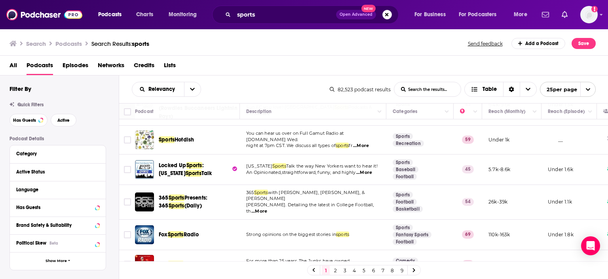
click at [309, 8] on div "sports Open Advanced New" at bounding box center [305, 15] width 186 height 18
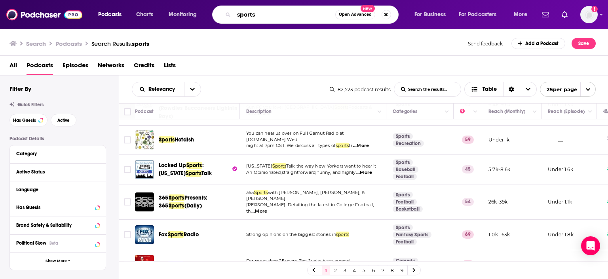
drag, startPoint x: 265, startPoint y: 14, endPoint x: 223, endPoint y: 15, distance: 41.5
click at [223, 15] on div "sports Open Advanced New" at bounding box center [305, 15] width 186 height 18
type input "b"
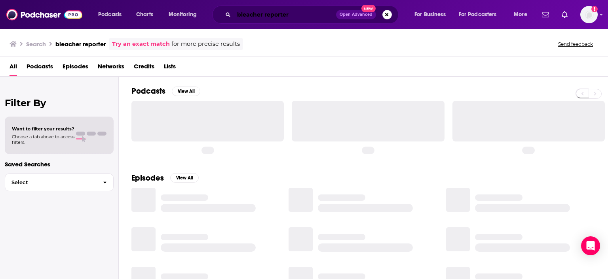
click at [293, 18] on input "bleacher reporter" at bounding box center [285, 14] width 102 height 13
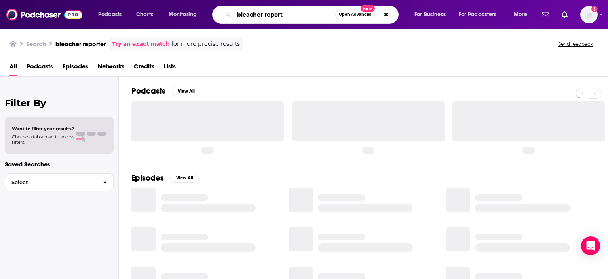
type input "bleacher report"
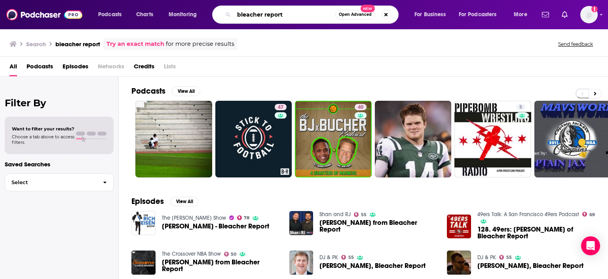
drag, startPoint x: 299, startPoint y: 15, endPoint x: 236, endPoint y: 18, distance: 63.8
click at [236, 18] on input "bleacher report" at bounding box center [284, 14] width 101 height 13
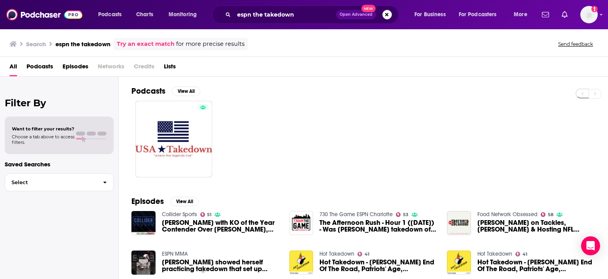
drag, startPoint x: 303, startPoint y: 21, endPoint x: 301, endPoint y: 17, distance: 4.8
click at [303, 21] on div "espn the takedown Open Advanced New" at bounding box center [305, 15] width 186 height 18
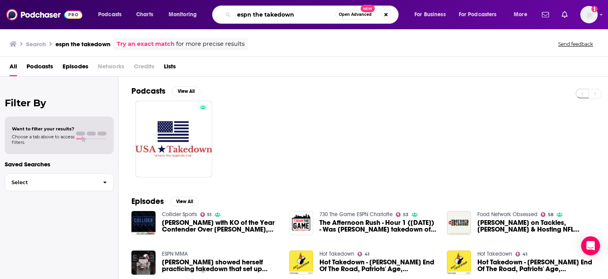
drag, startPoint x: 301, startPoint y: 16, endPoint x: 233, endPoint y: 20, distance: 68.1
click at [233, 20] on div "espn the takedown Open Advanced New" at bounding box center [305, 15] width 186 height 18
type input "sports illustrated"
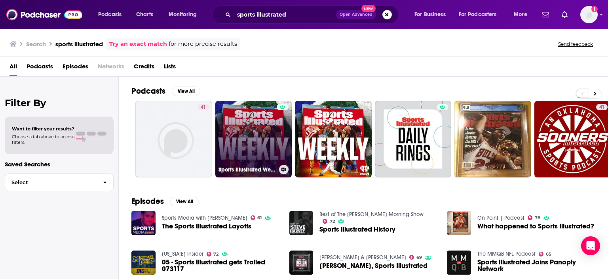
click at [259, 138] on link "Sports Illustrated Weekly" at bounding box center [253, 139] width 77 height 77
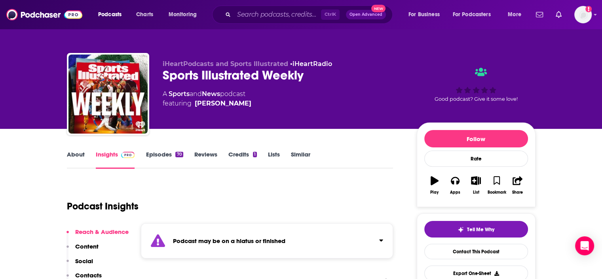
scroll to position [79, 0]
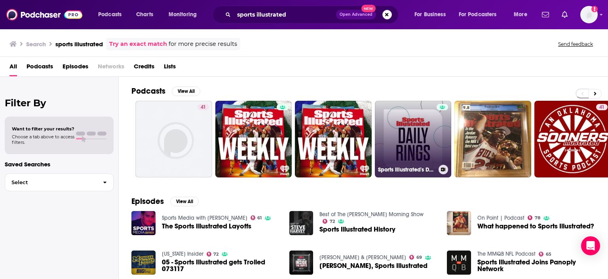
click at [411, 133] on link "Sports Illustrated's Daily Rings" at bounding box center [413, 139] width 77 height 77
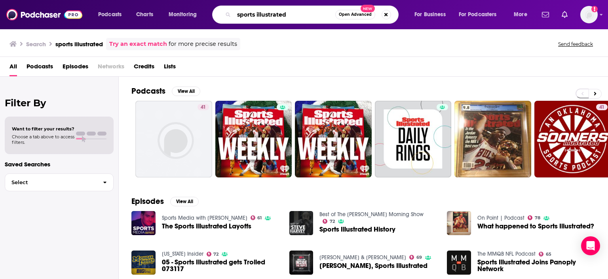
drag, startPoint x: 299, startPoint y: 15, endPoint x: 234, endPoint y: 12, distance: 65.0
click at [234, 12] on input "sports illustrated" at bounding box center [284, 14] width 101 height 13
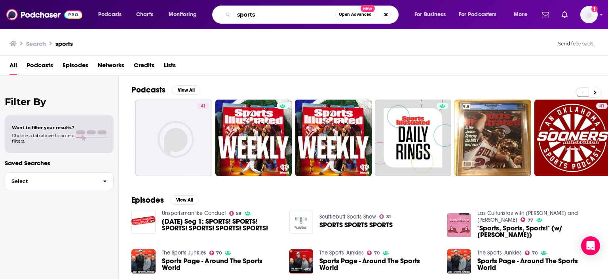
click at [270, 18] on input "sports" at bounding box center [284, 14] width 101 height 13
click at [41, 62] on span "Podcasts" at bounding box center [40, 67] width 27 height 16
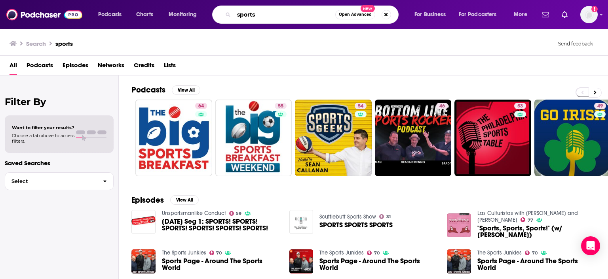
drag, startPoint x: 297, startPoint y: 15, endPoint x: 229, endPoint y: 2, distance: 69.3
click at [229, 2] on div "Podcasts Charts Monitoring sports Open Advanced New For Business For Podcasters…" at bounding box center [304, 14] width 608 height 29
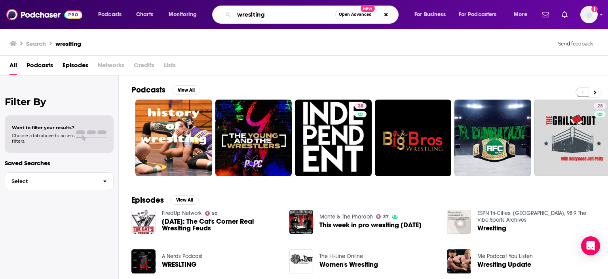
drag, startPoint x: 264, startPoint y: 12, endPoint x: 212, endPoint y: 10, distance: 52.7
click at [212, 10] on div "Podcasts Charts Monitoring wreslting Open Advanced New For Business For Podcast…" at bounding box center [314, 15] width 442 height 18
type input "aew"
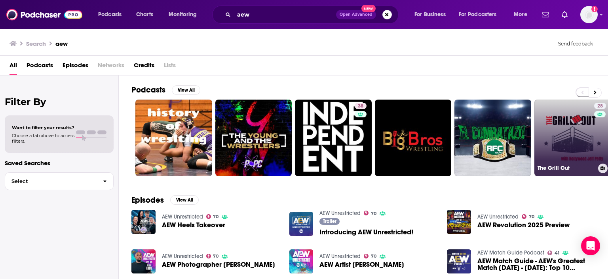
click at [562, 131] on link "28 The Grill Out" at bounding box center [572, 138] width 77 height 77
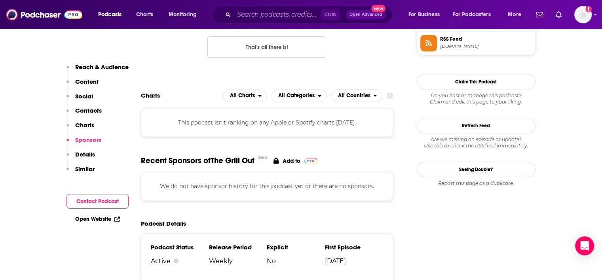
scroll to position [1028, 0]
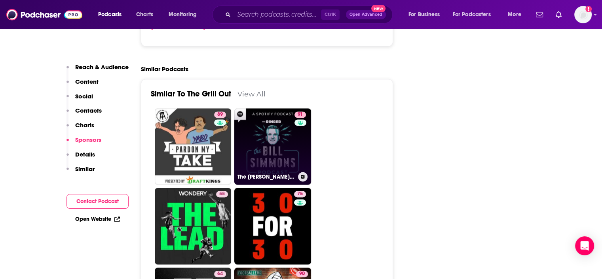
click at [286, 163] on link "91 The [PERSON_NAME] Podcast" at bounding box center [272, 146] width 77 height 77
type input "[URL][DOMAIN_NAME][PERSON_NAME]"
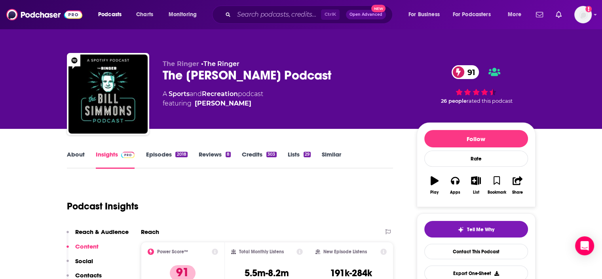
click at [163, 151] on link "Episodes 2018" at bounding box center [167, 160] width 42 height 18
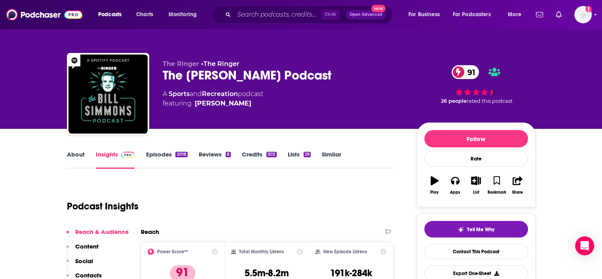
click at [171, 87] on div "The Ringer • The Ringer The [PERSON_NAME] Podcast 91 A Sports and Recreation po…" at bounding box center [283, 91] width 241 height 63
click at [174, 91] on link "Sports" at bounding box center [179, 94] width 21 height 8
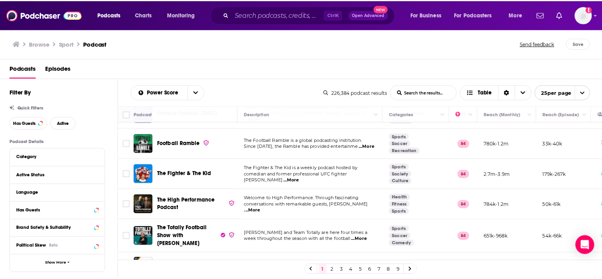
scroll to position [614, 0]
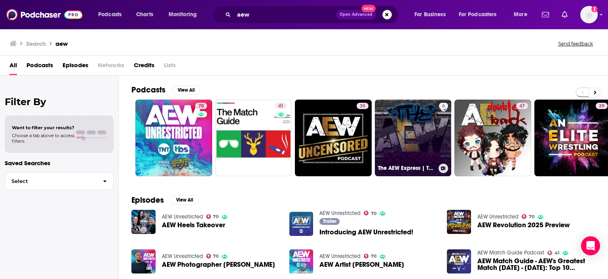
click at [389, 151] on link "6 The AEW Express | The Unofficial AEW Aftershow" at bounding box center [413, 138] width 77 height 77
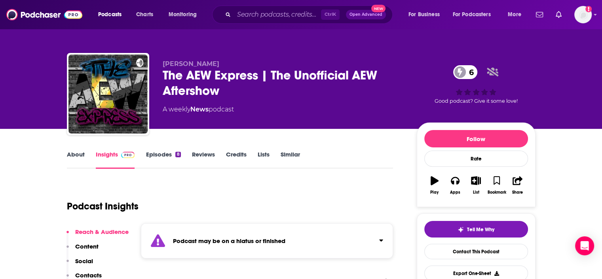
scroll to position [79, 0]
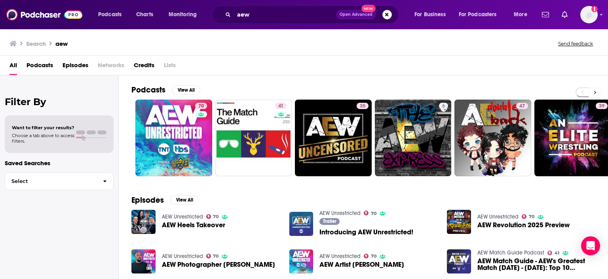
click at [595, 93] on icon at bounding box center [594, 93] width 3 height 6
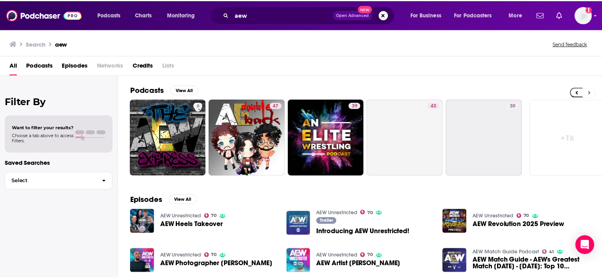
scroll to position [0, 250]
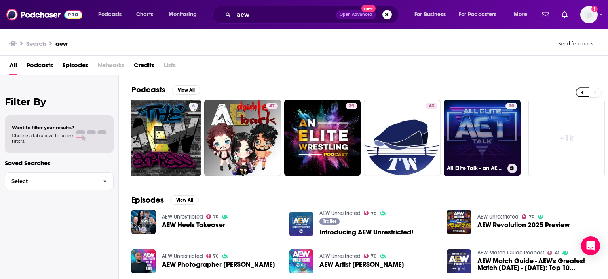
click at [484, 146] on link "30 All Elite Talk - an AEW podcast" at bounding box center [481, 138] width 77 height 77
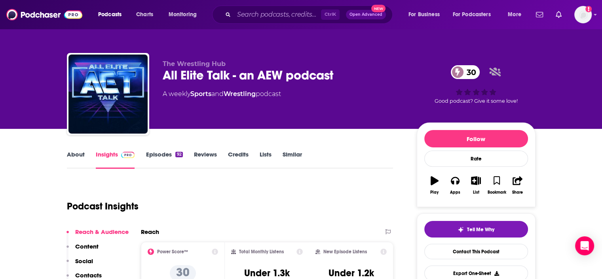
scroll to position [79, 0]
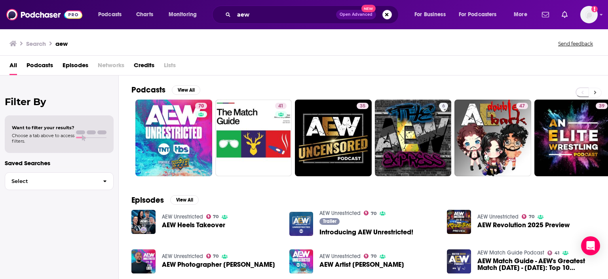
click at [591, 93] on button at bounding box center [594, 93] width 13 height 10
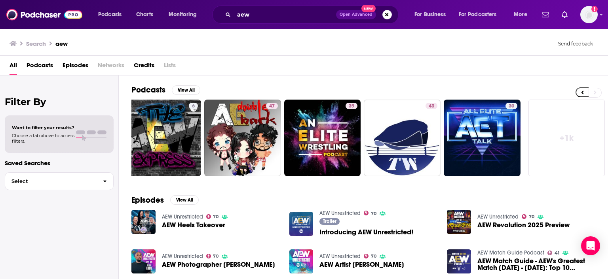
click at [579, 20] on div "Add a profile image" at bounding box center [567, 14] width 59 height 17
click at [587, 14] on img "Logged in as lealy" at bounding box center [588, 14] width 17 height 17
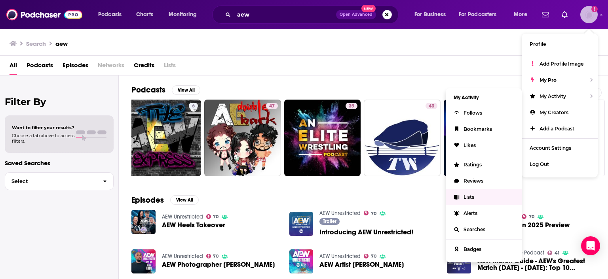
click at [464, 199] on span "Lists" at bounding box center [468, 197] width 11 height 6
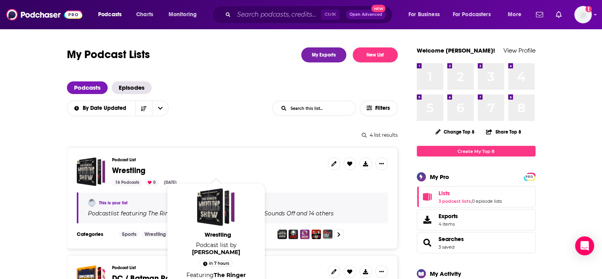
click at [125, 172] on span "Wrestling" at bounding box center [128, 171] width 33 height 10
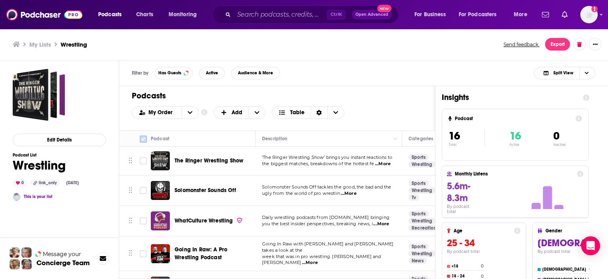
click at [140, 138] on input "Toggle select all" at bounding box center [143, 139] width 7 height 7
checkbox input "true"
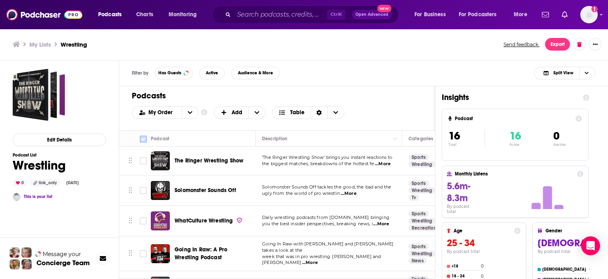
checkbox input "true"
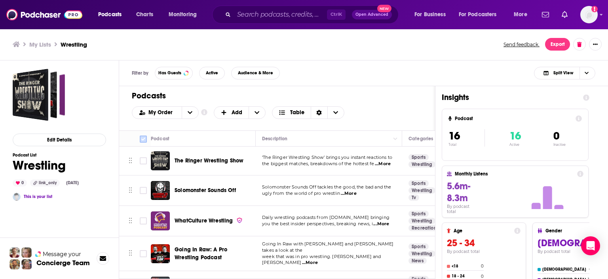
checkbox input "true"
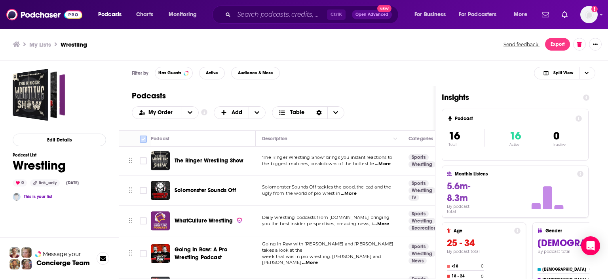
checkbox input "true"
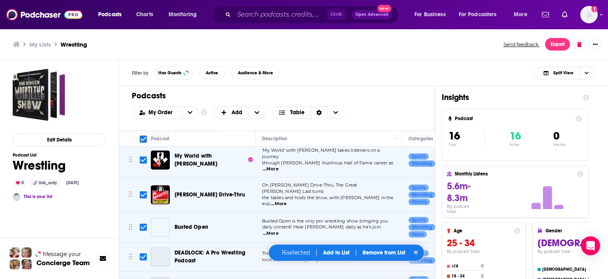
scroll to position [355, 0]
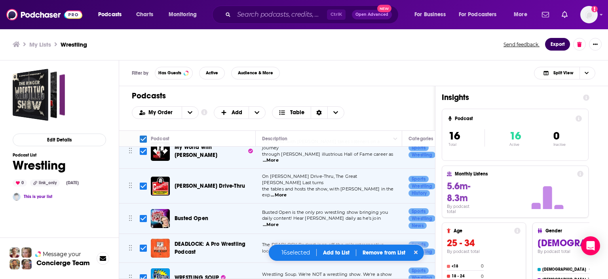
click at [558, 42] on button "Export" at bounding box center [557, 44] width 25 height 13
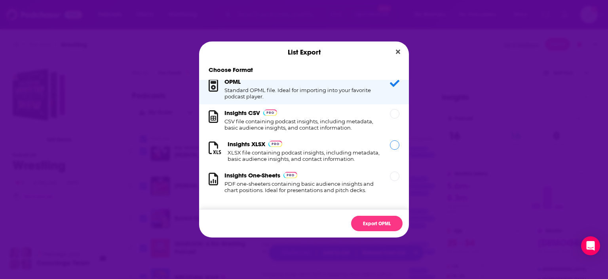
scroll to position [0, 0]
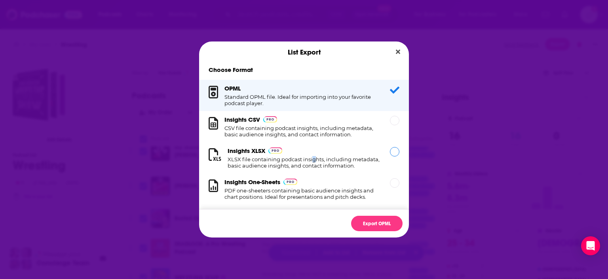
click at [314, 160] on h1 "XLSX file containing podcast insights, including metadata, basic audience insig…" at bounding box center [303, 162] width 153 height 13
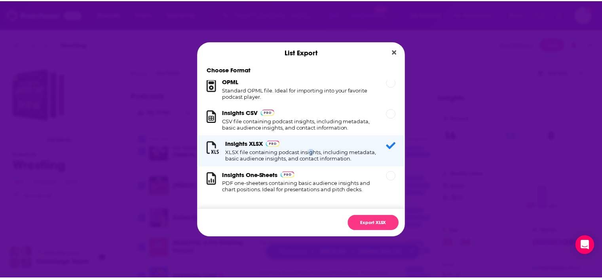
scroll to position [15, 0]
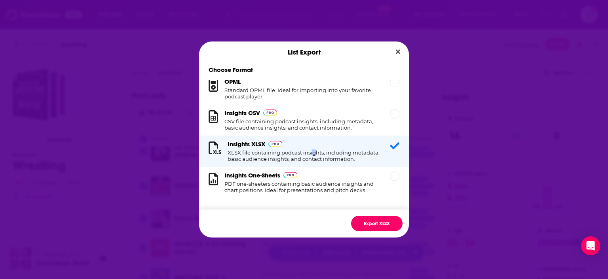
click at [373, 225] on button "Export XLSX" at bounding box center [376, 223] width 51 height 15
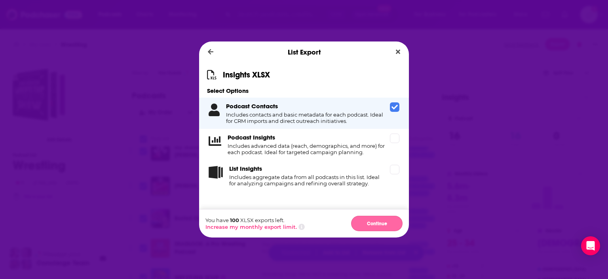
click at [375, 224] on button "Continue" at bounding box center [376, 223] width 51 height 15
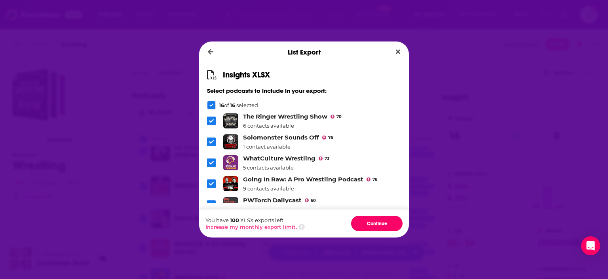
click at [375, 224] on button "Continue" at bounding box center [376, 223] width 51 height 15
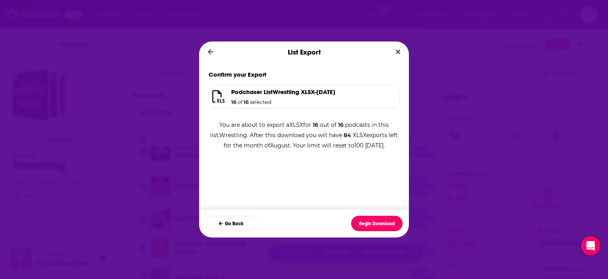
click at [375, 224] on button "Begin Download" at bounding box center [376, 223] width 51 height 15
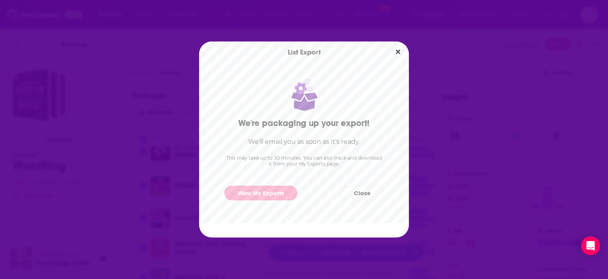
click at [273, 193] on link "View My Exports" at bounding box center [260, 193] width 73 height 15
